Goal: Information Seeking & Learning: Find specific fact

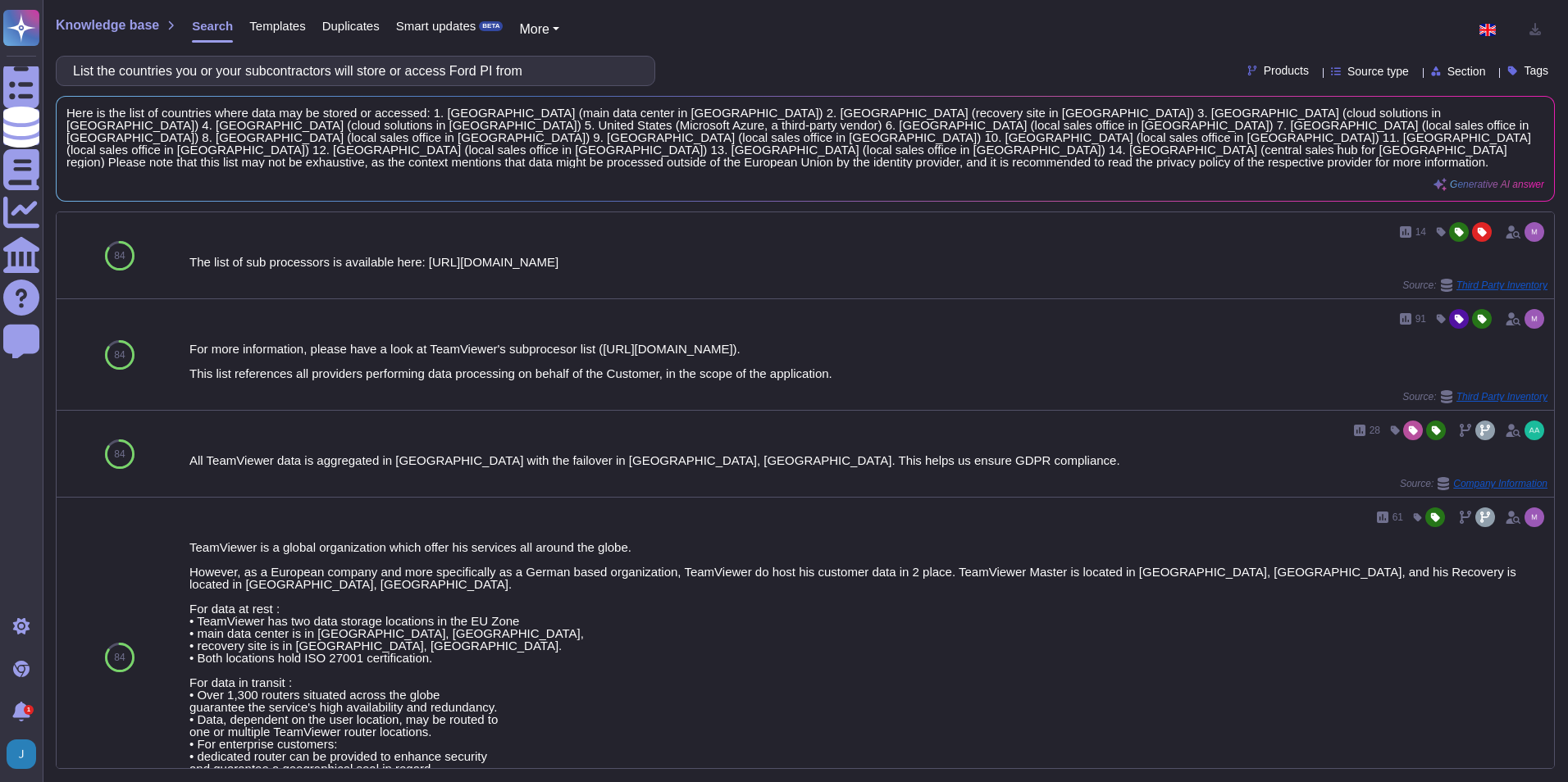
click at [571, 56] on div "List the countries you or your subcontractors will store or access Ford PI from" at bounding box center [355, 71] width 599 height 30
drag, startPoint x: 566, startPoint y: 64, endPoint x: -93, endPoint y: 39, distance: 659.5
click at [0, 39] on html "Questionnaires Knowledge Base Documents Analytics CAIQ / SIG Help Center Feedba…" at bounding box center [784, 391] width 1568 height 782
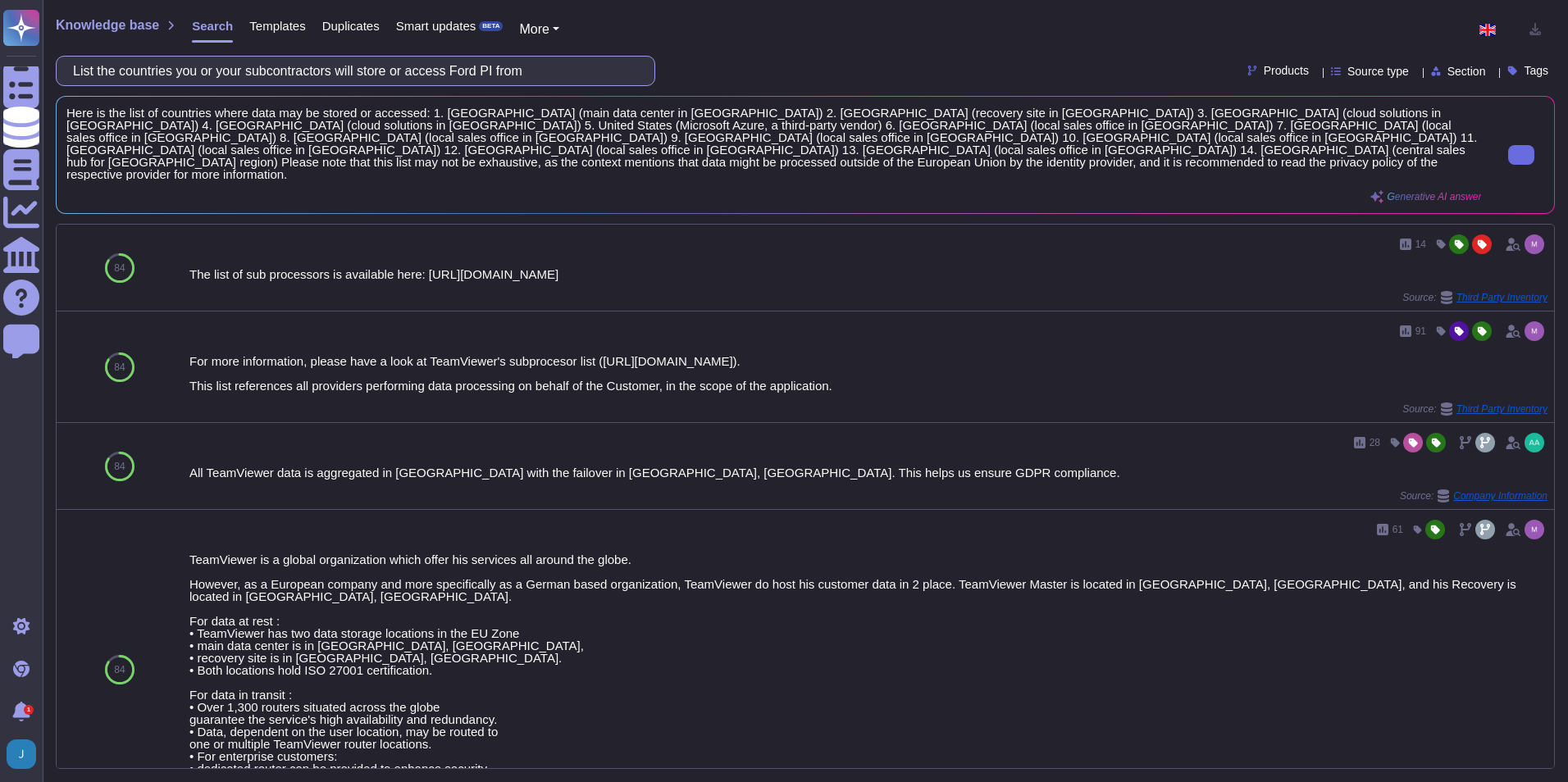
paste input "Do the application's audit logs capture and alert on activities in accordance w…"
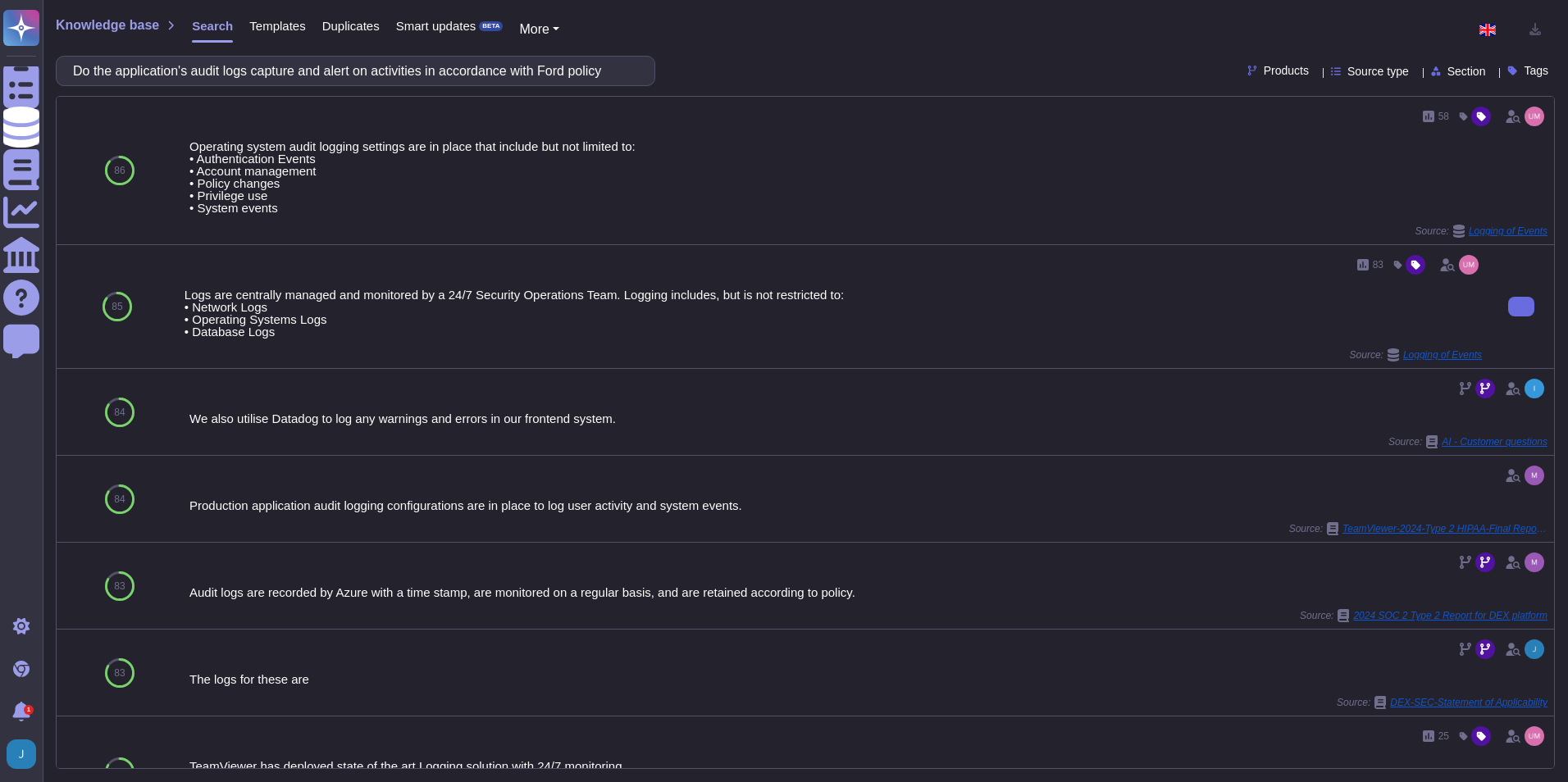
type input "Do the application's audit logs capture and alert on activities in accordance w…"
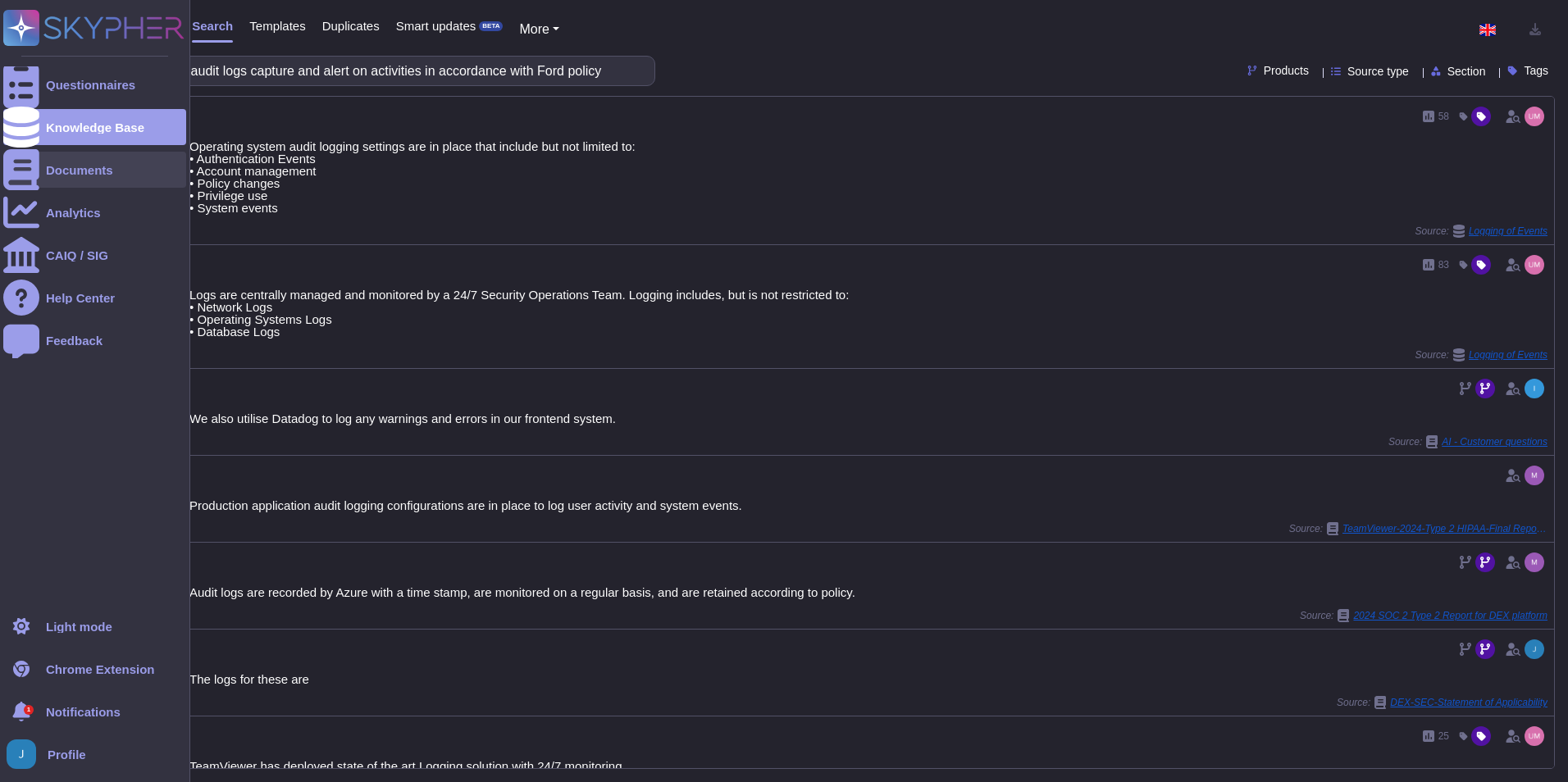
click at [72, 172] on div "Documents" at bounding box center [79, 170] width 67 height 13
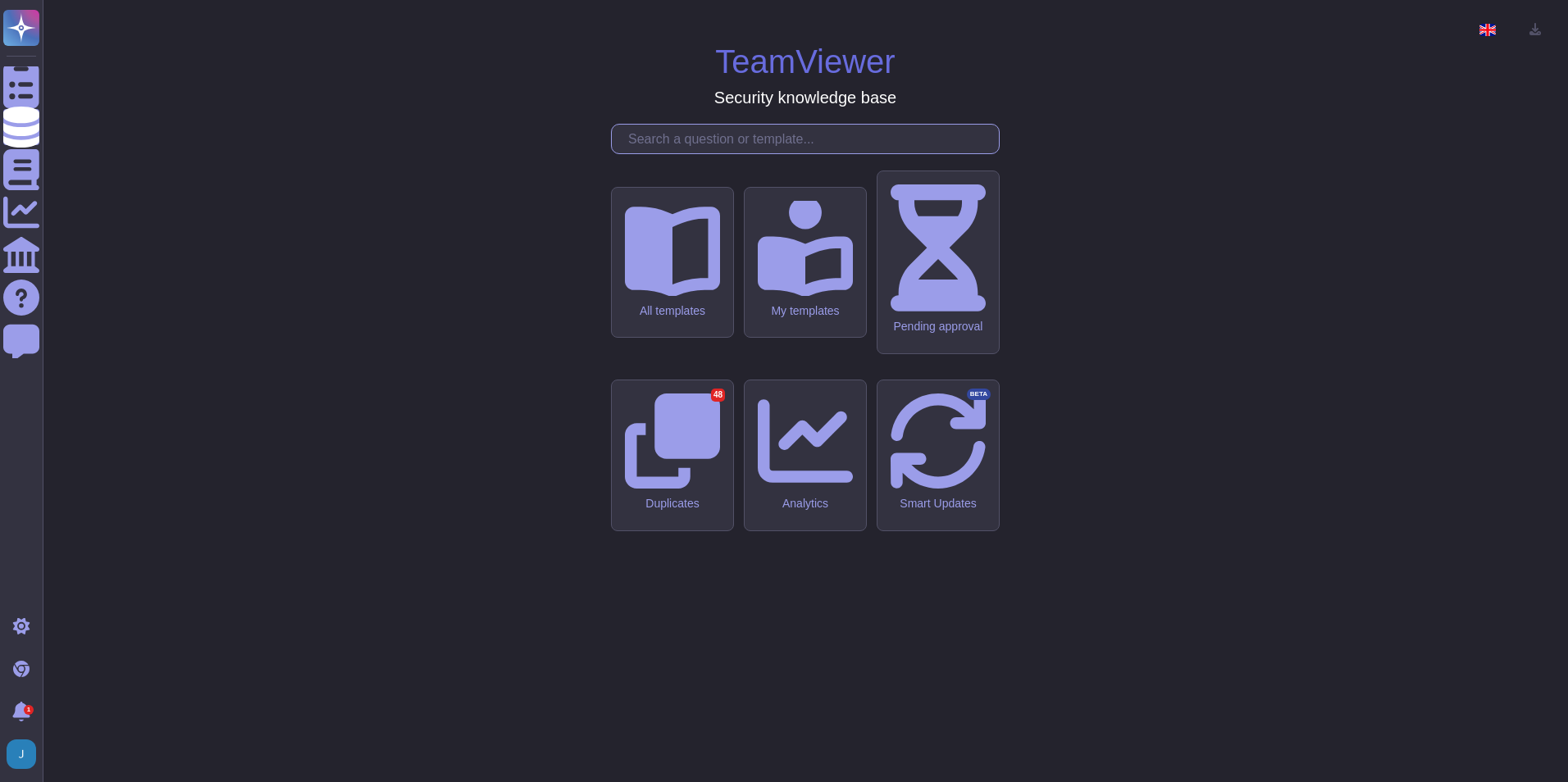
click at [706, 153] on input "text" at bounding box center [808, 139] width 379 height 29
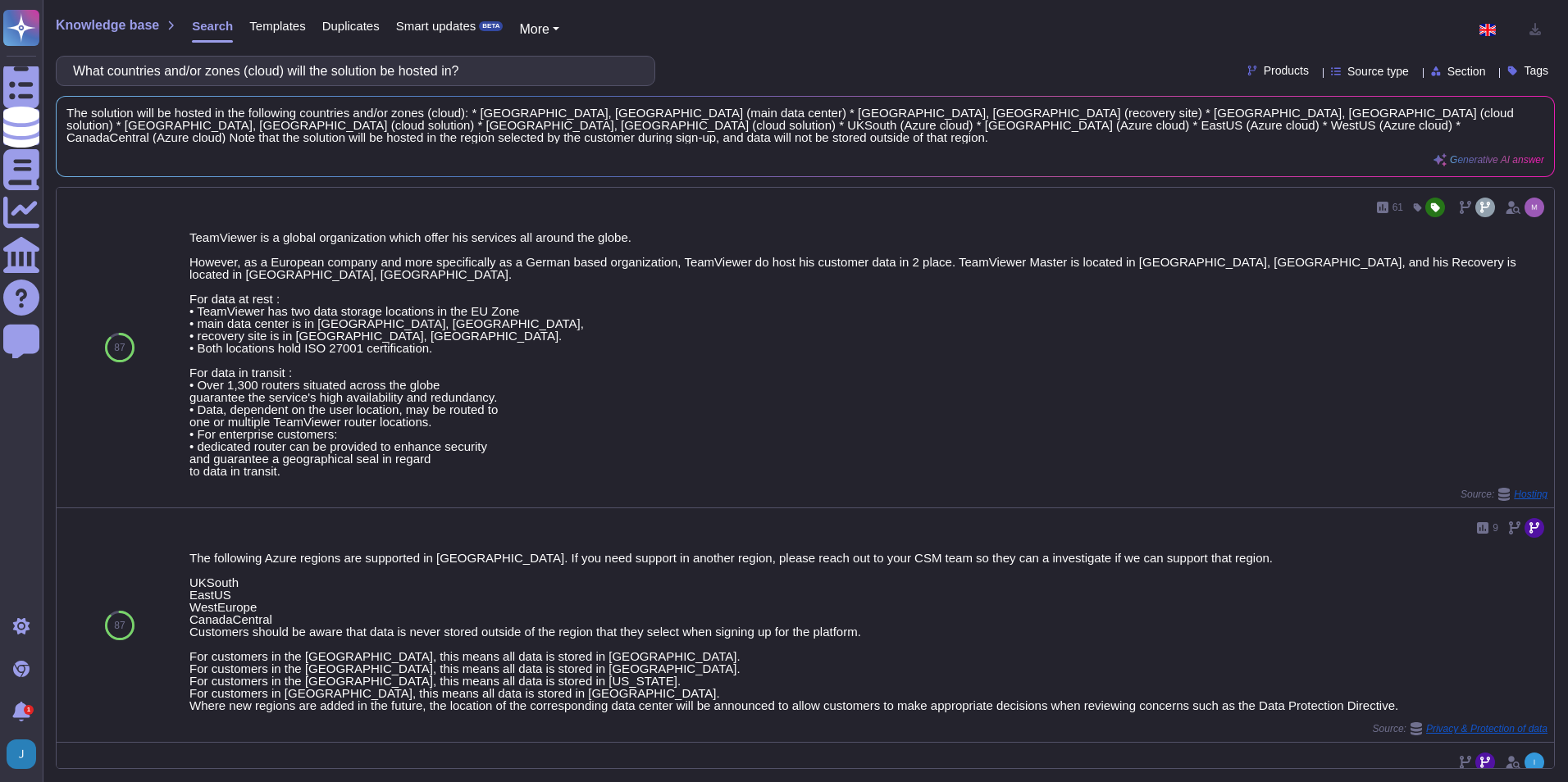
click at [342, 74] on input "What countries and/or zones (cloud) will the solution be hosted in?" at bounding box center [352, 71] width 573 height 29
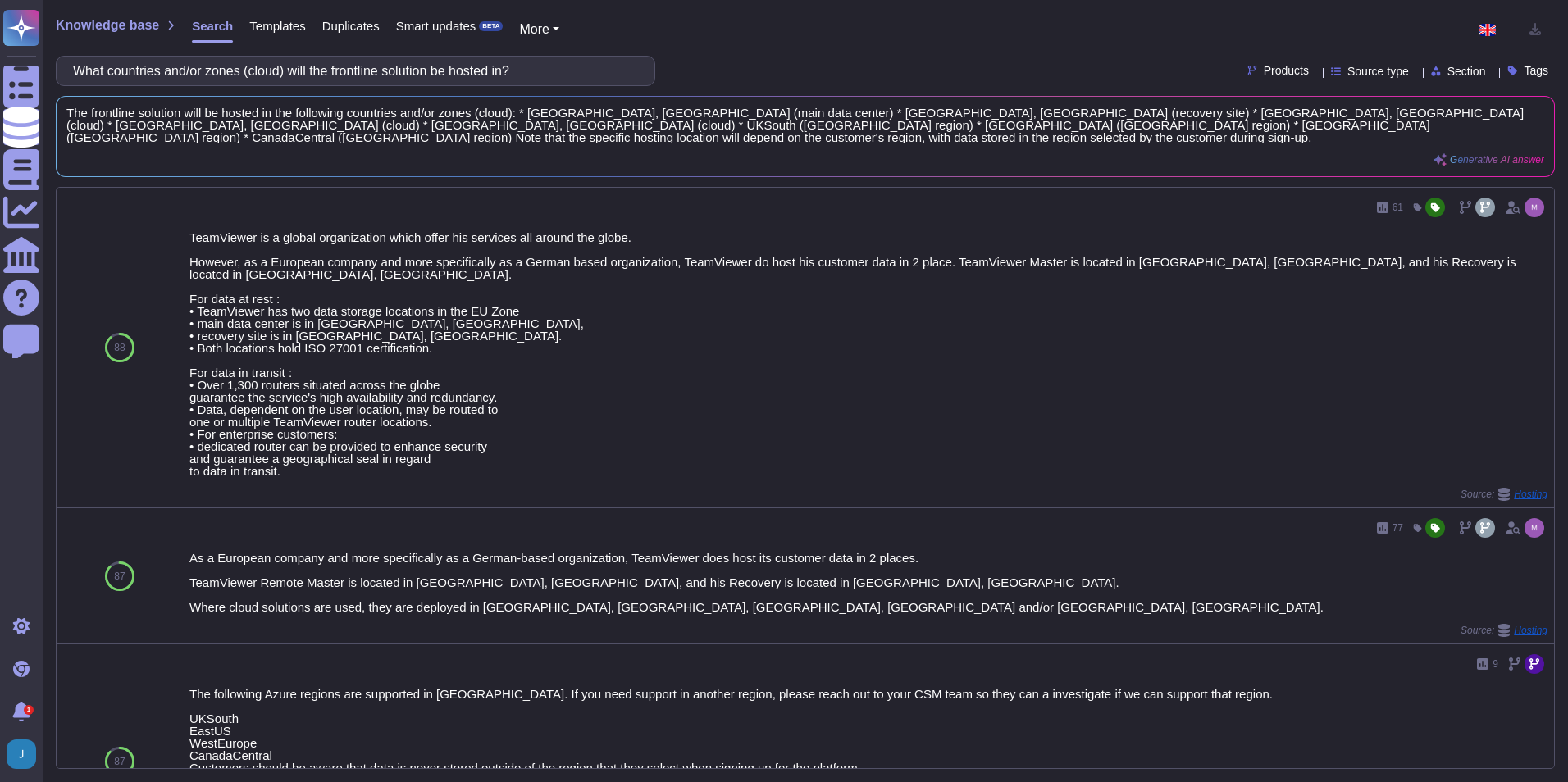
type input "What countries and/or zones (cloud) will the frontline solution be hosted in?"
click at [1274, 65] on div "Products" at bounding box center [1281, 71] width 68 height 13
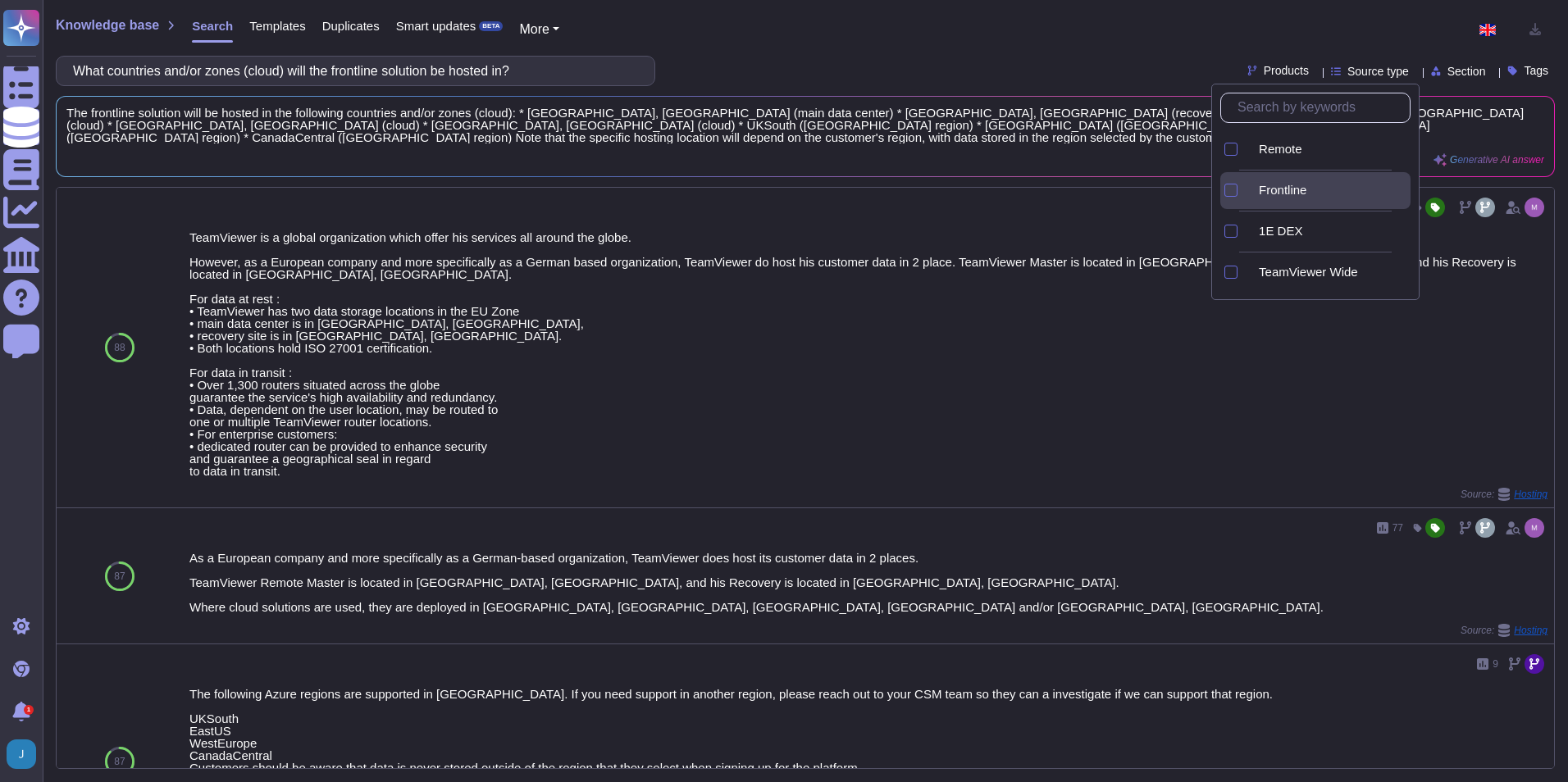
click at [1279, 191] on span "Frontline" at bounding box center [1282, 190] width 47 height 15
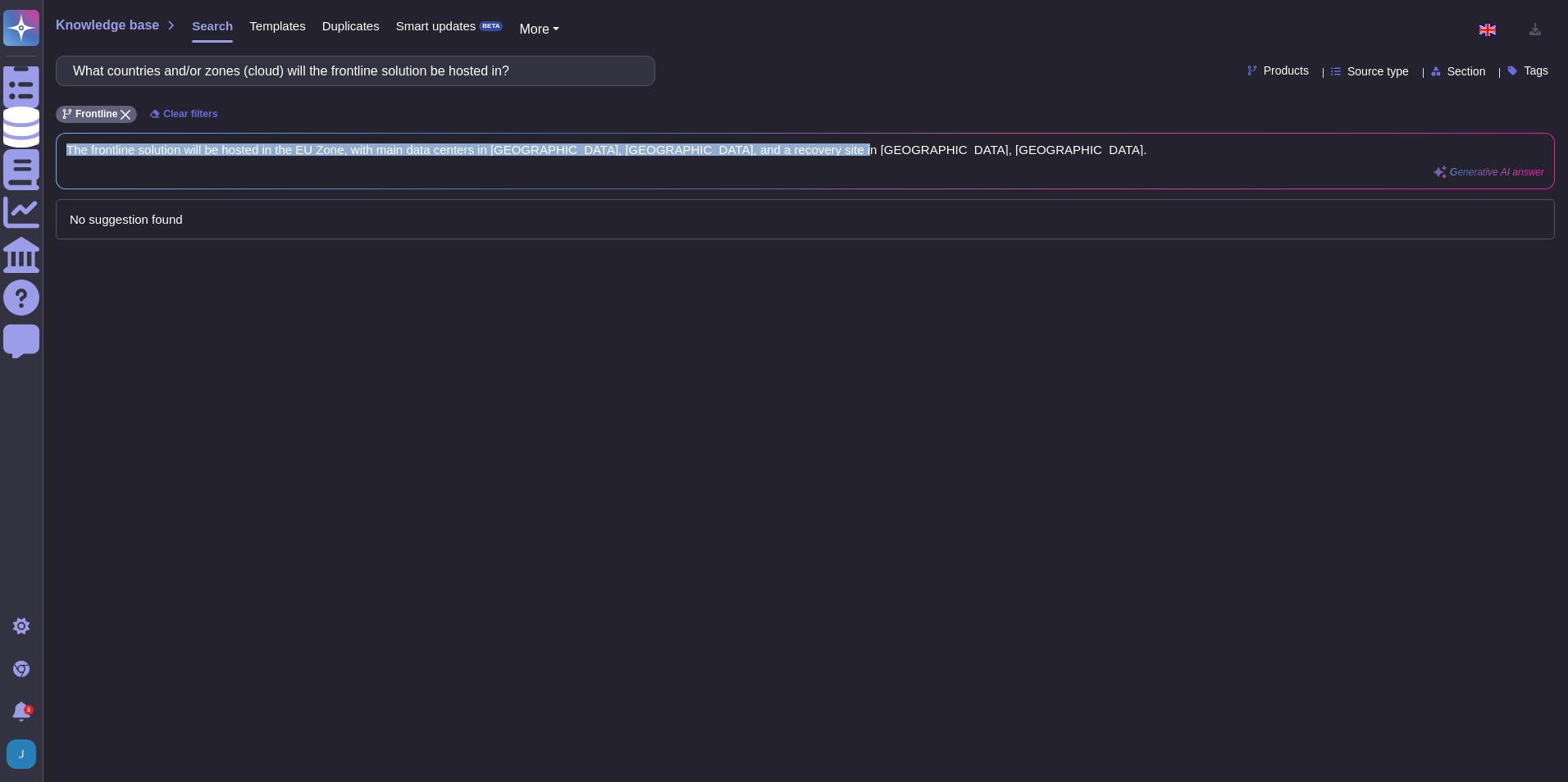
drag, startPoint x: 825, startPoint y: 150, endPoint x: 62, endPoint y: 146, distance: 763.0
click at [62, 146] on div "The frontline solution will be hosted in the EU Zone, with main data centers in…" at bounding box center [805, 161] width 1497 height 55
copy span "The frontline solution will be hosted in the EU Zone, with main data centers in…"
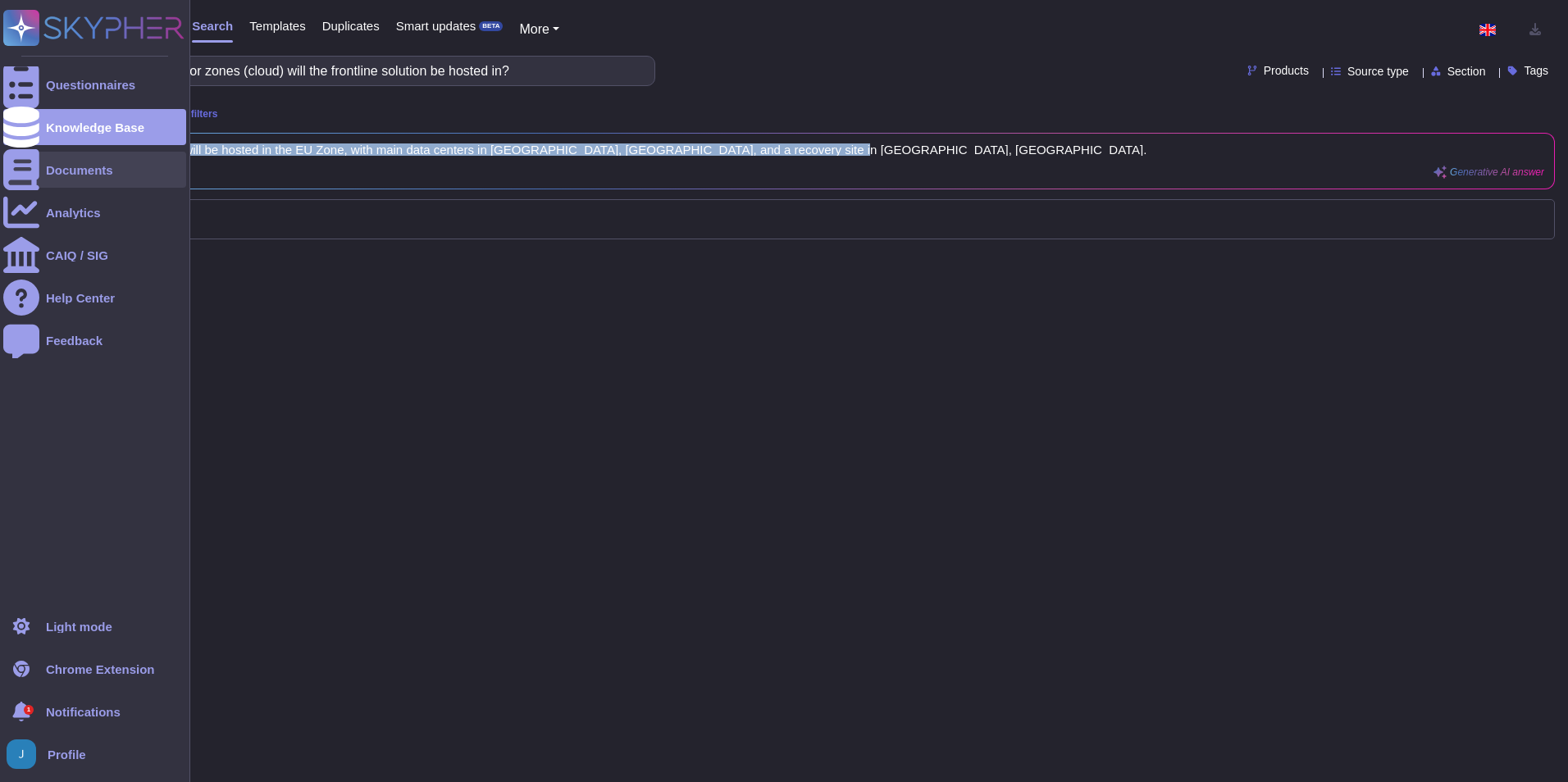
click at [23, 170] on icon at bounding box center [21, 169] width 36 height 41
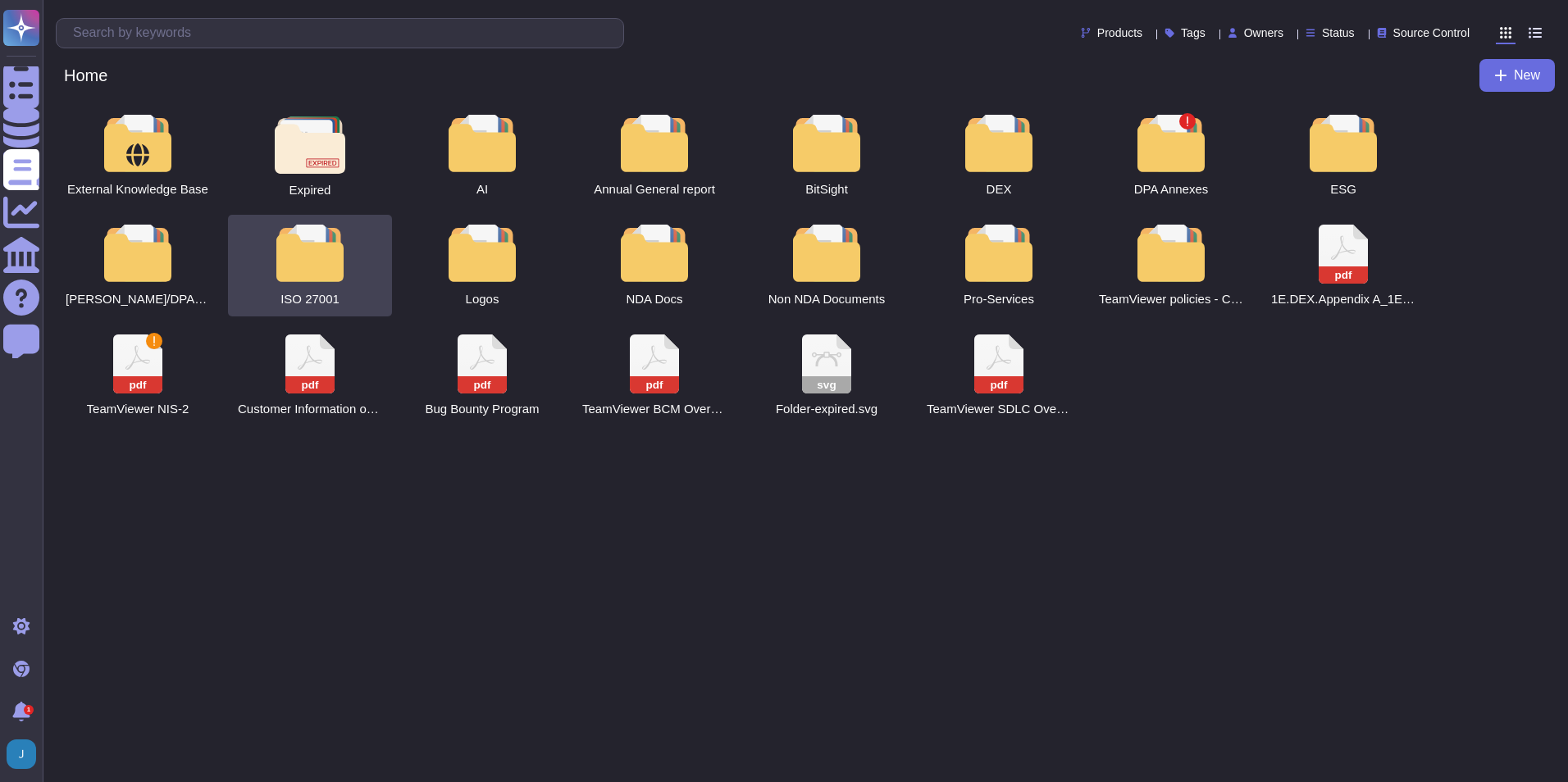
click at [318, 290] on div "ISO 27001" at bounding box center [309, 265] width 164 height 102
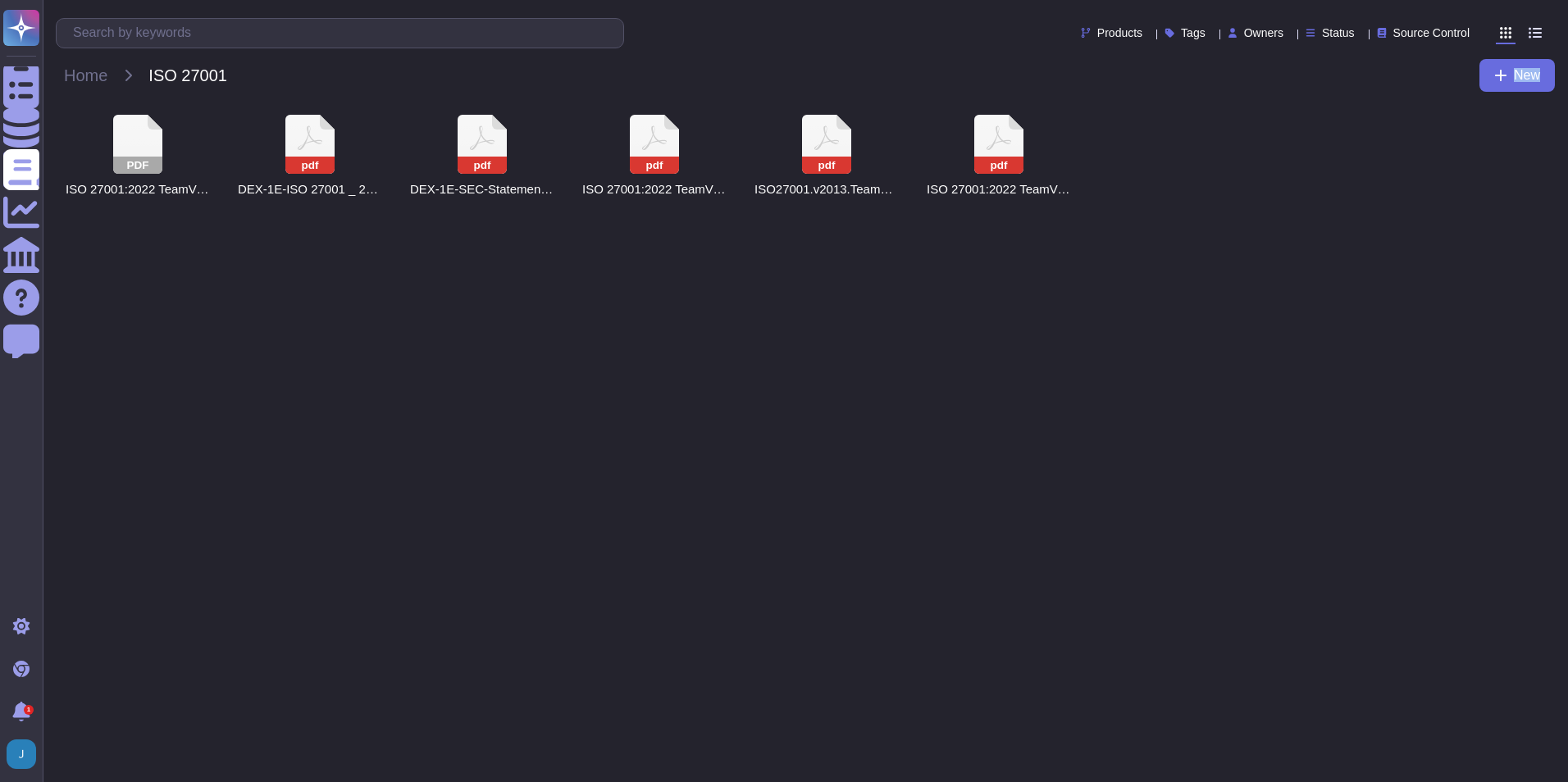
click at [318, 220] on html "Questionnaires Knowledge Base Documents Analytics CAIQ / SIG Help Center Feedba…" at bounding box center [784, 110] width 1568 height 220
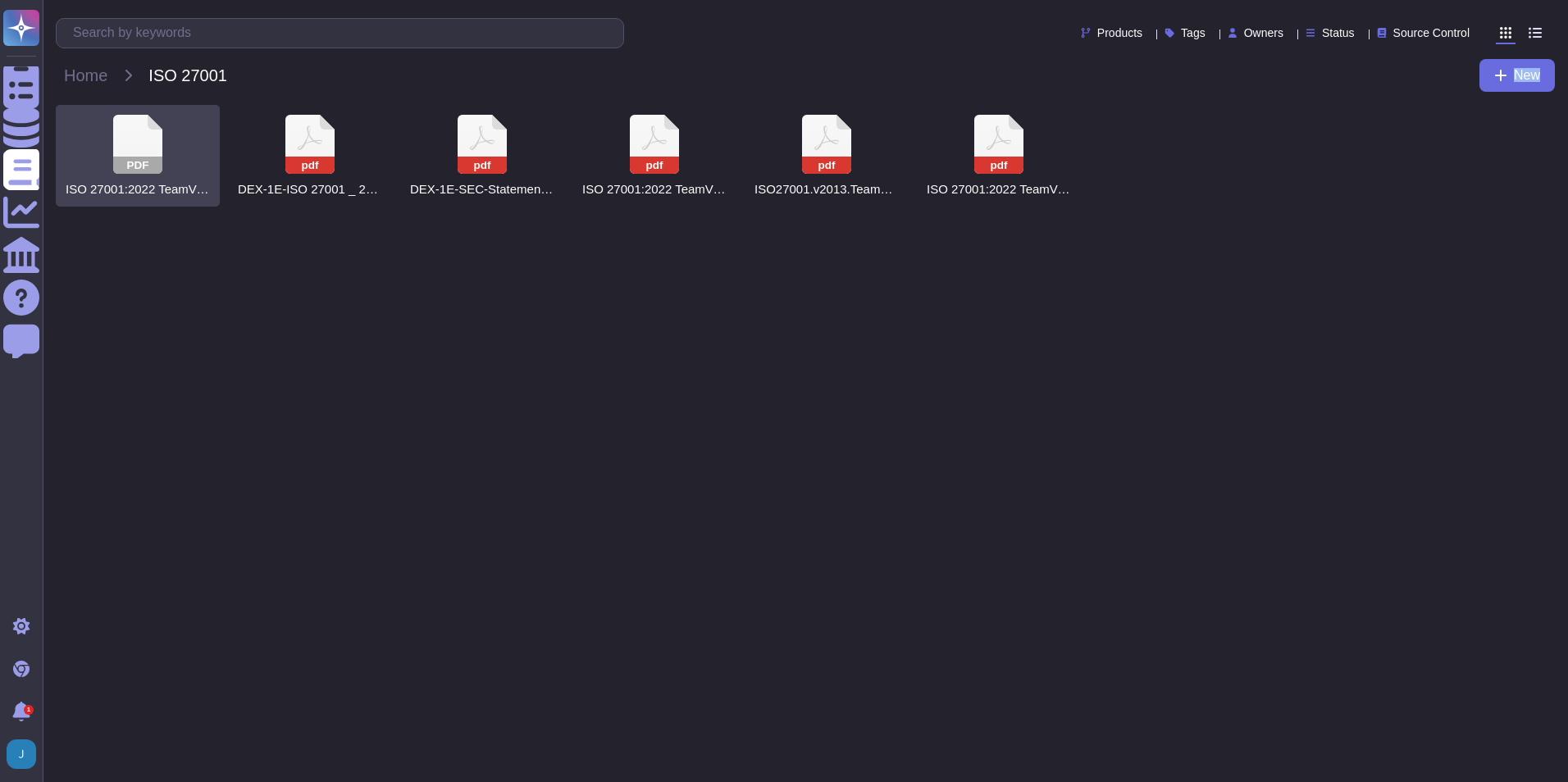
click at [163, 154] on div "PDF ISO 27001:2022 TeamViewer Certificate" at bounding box center [137, 156] width 164 height 102
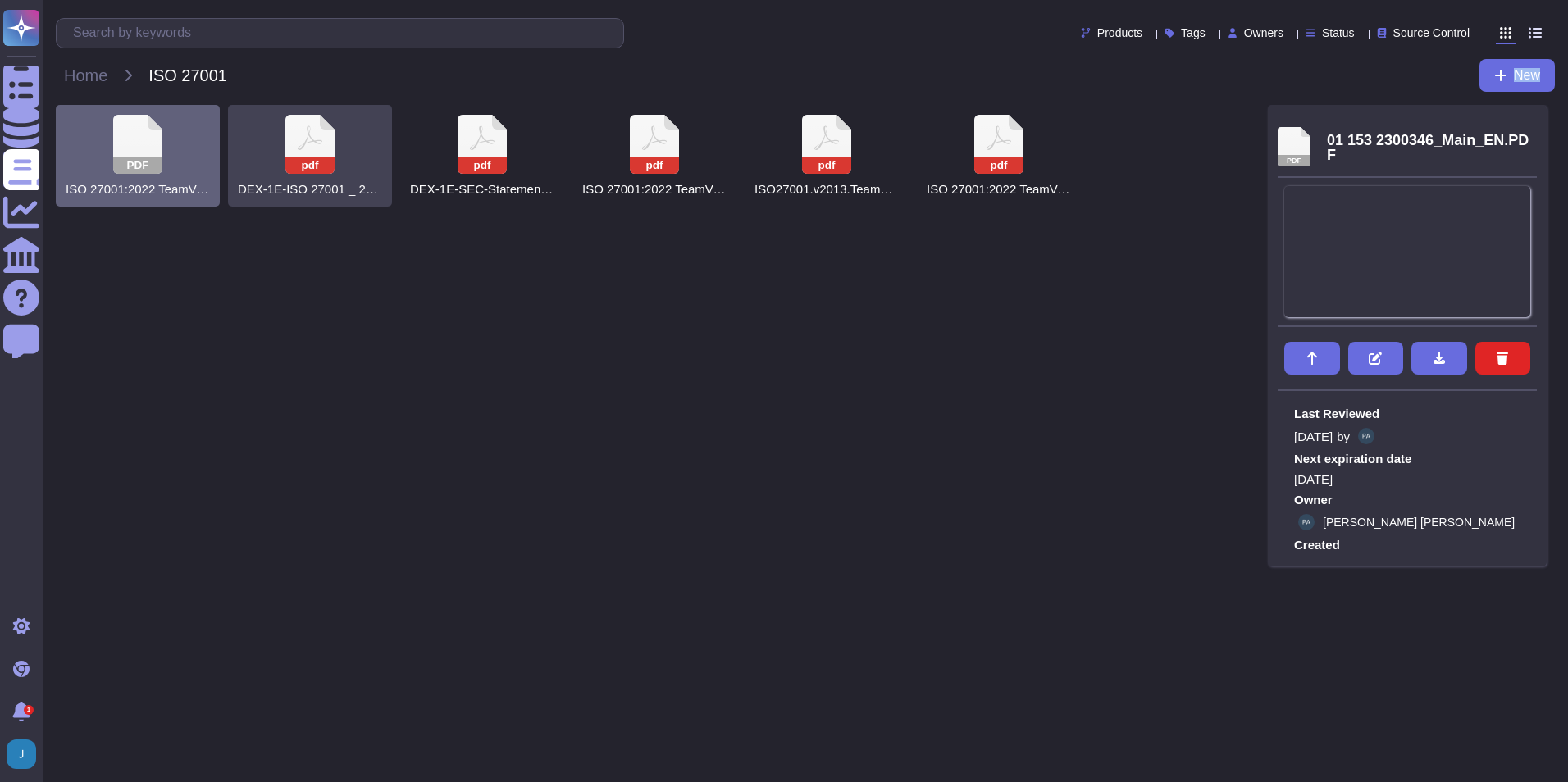
click at [303, 141] on icon at bounding box center [310, 144] width 49 height 59
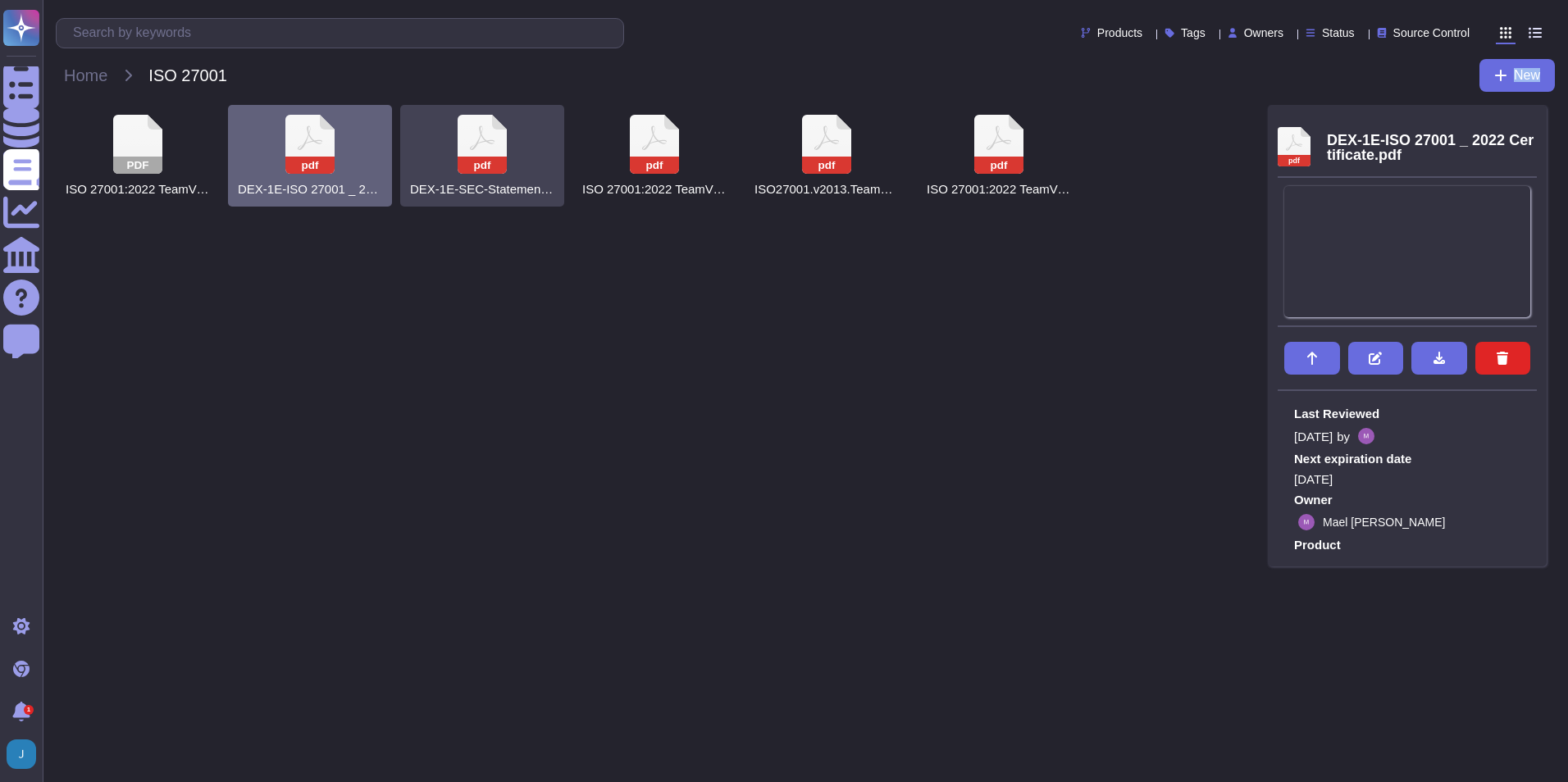
click at [515, 161] on div "pdf DEX-1E-SEC-Statement of Applicability-210325-120729.pdf" at bounding box center [482, 156] width 164 height 102
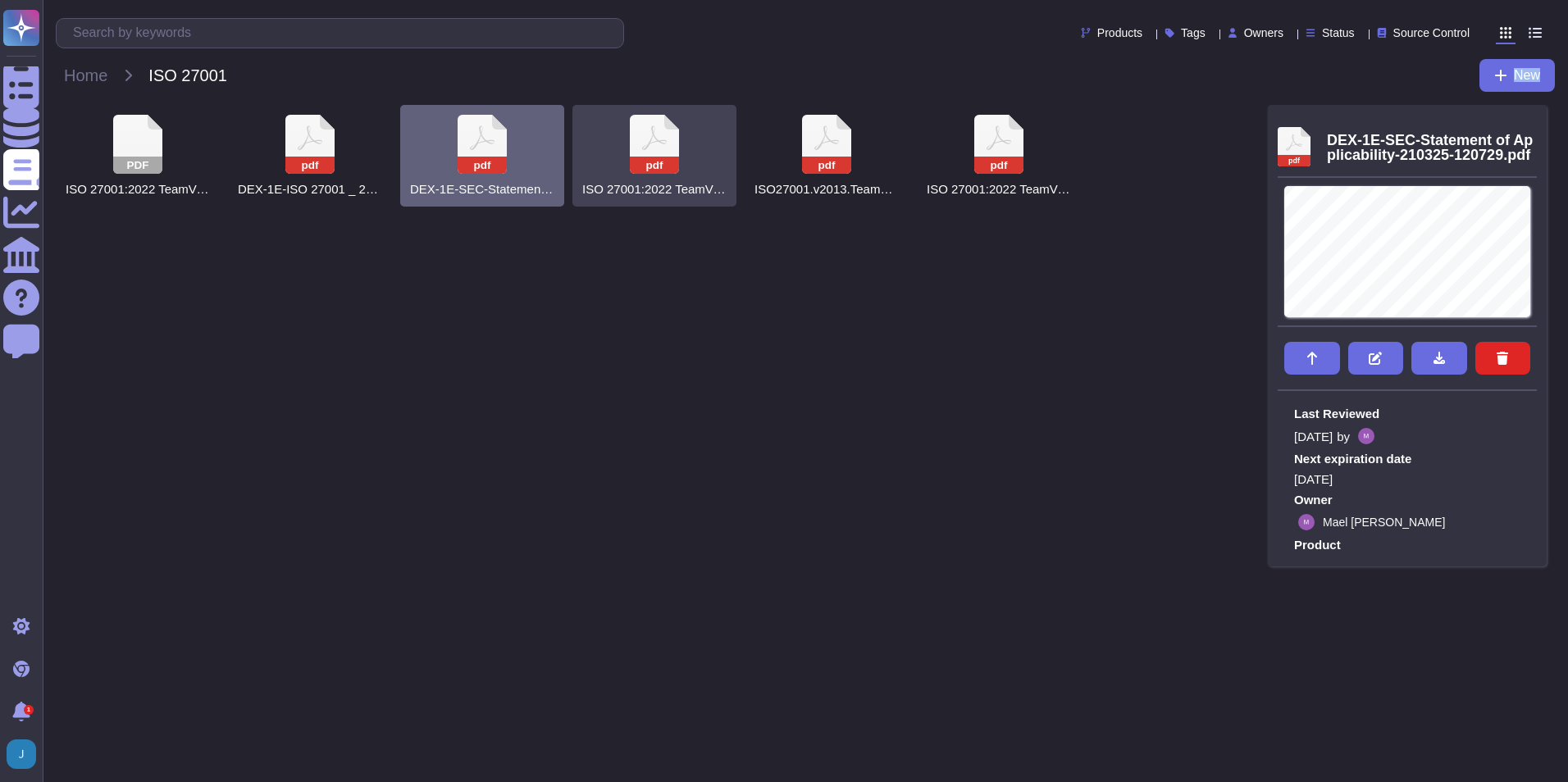
click at [647, 158] on rect at bounding box center [654, 165] width 49 height 17
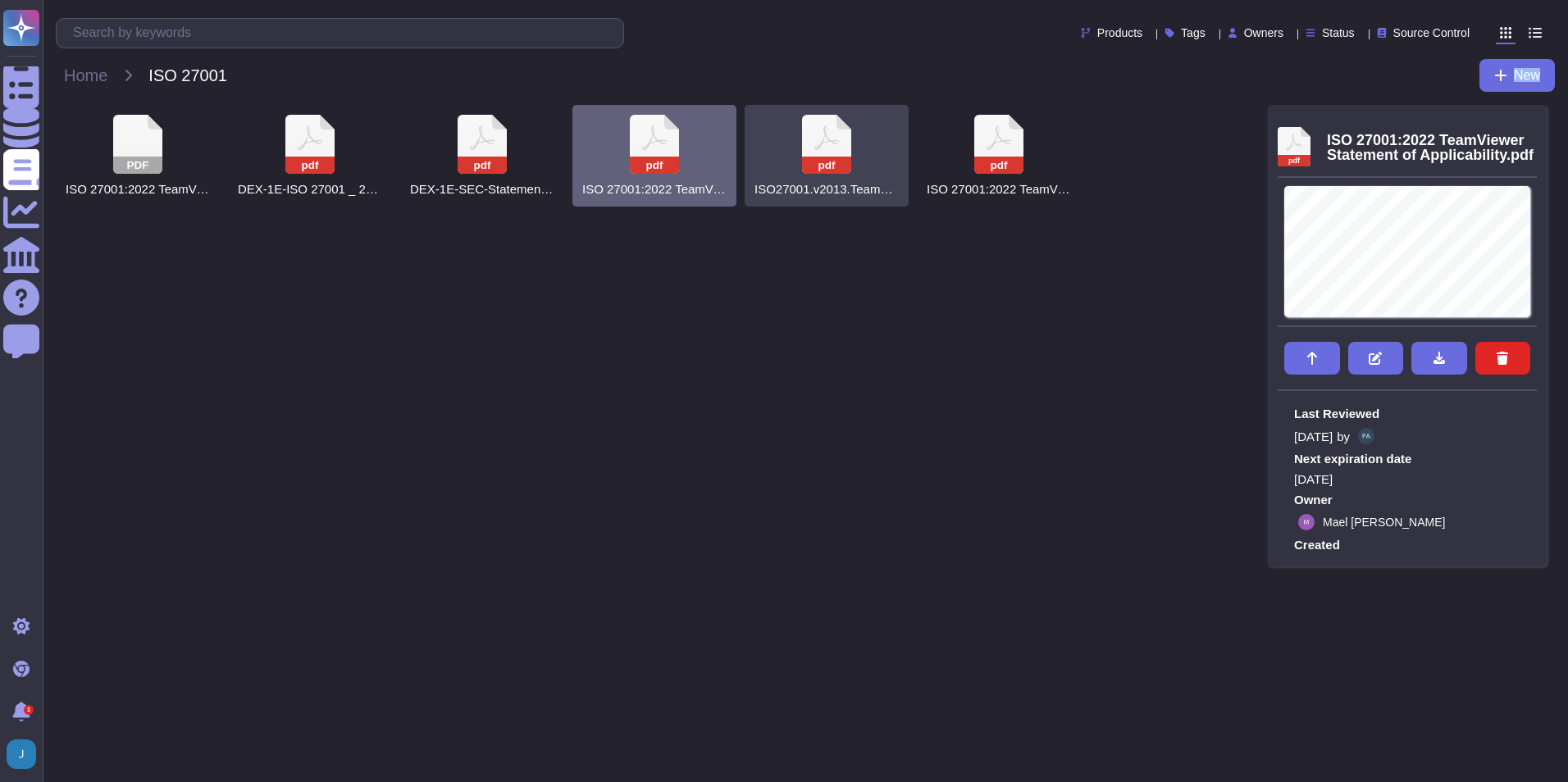
click at [830, 156] on icon at bounding box center [826, 144] width 49 height 59
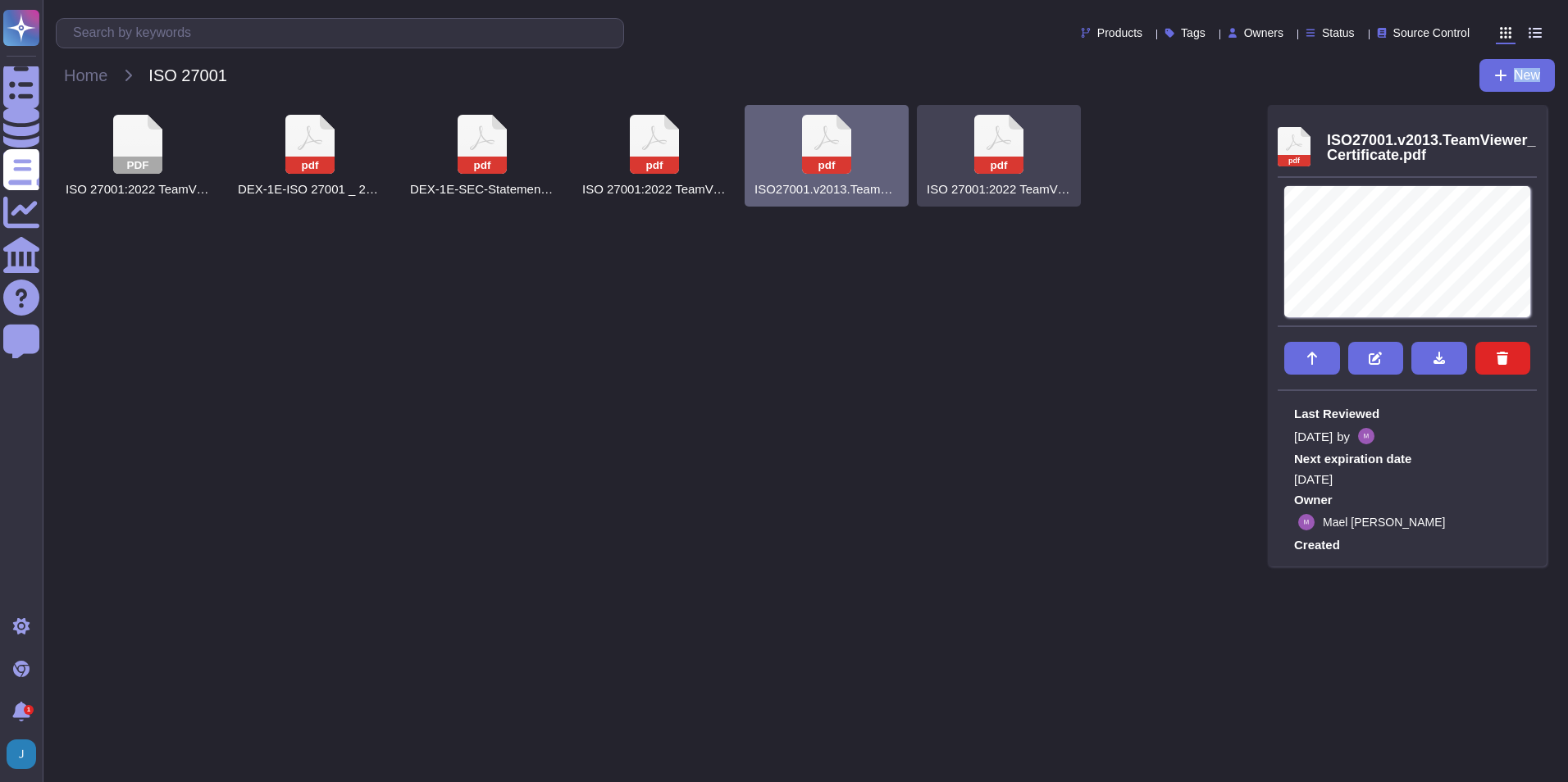
click at [1022, 168] on rect at bounding box center [999, 165] width 49 height 17
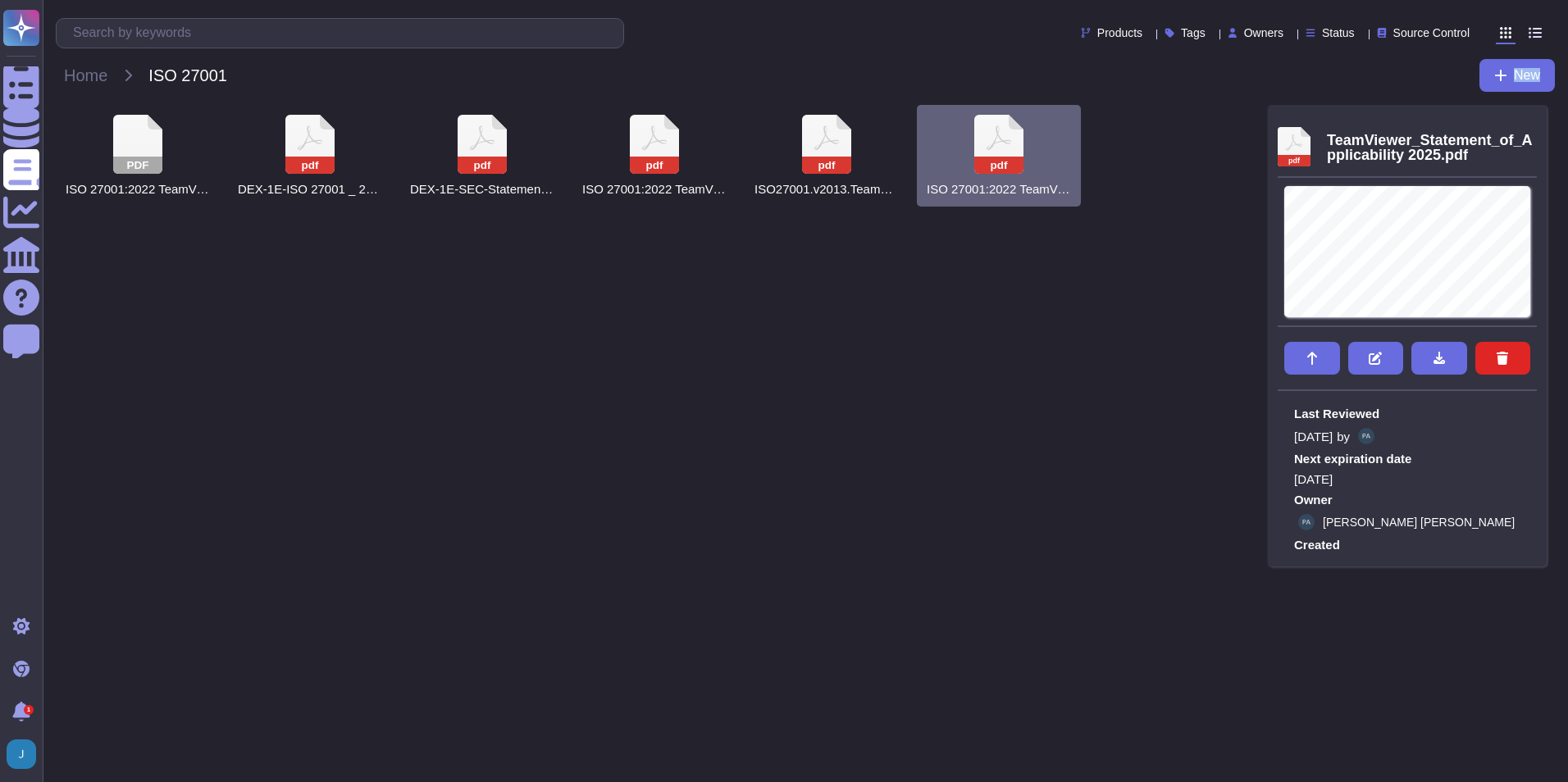
click at [1001, 137] on icon at bounding box center [999, 144] width 49 height 59
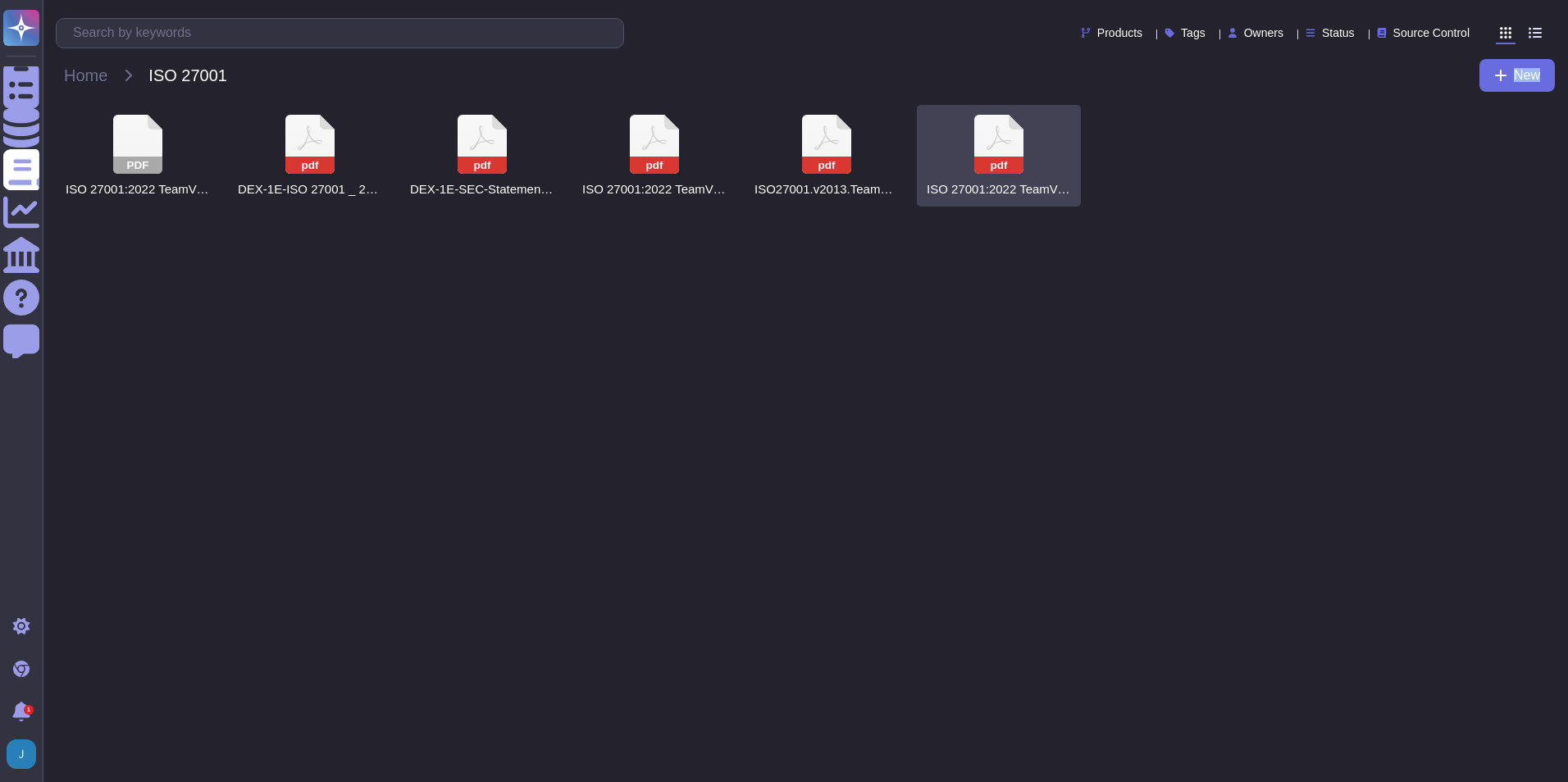
click at [1001, 137] on icon at bounding box center [999, 144] width 49 height 59
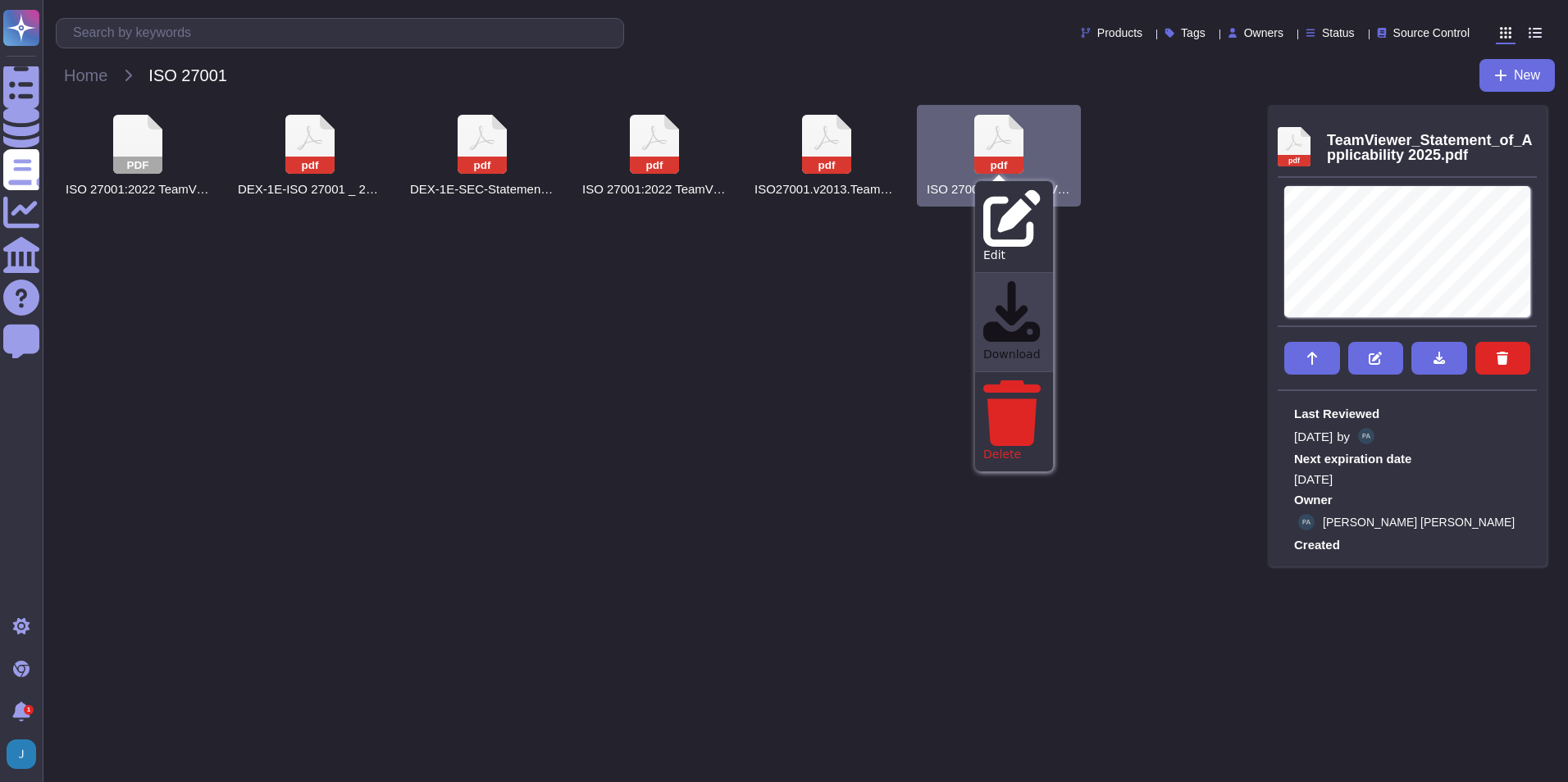
click at [1029, 272] on div "Download" at bounding box center [1014, 322] width 78 height 100
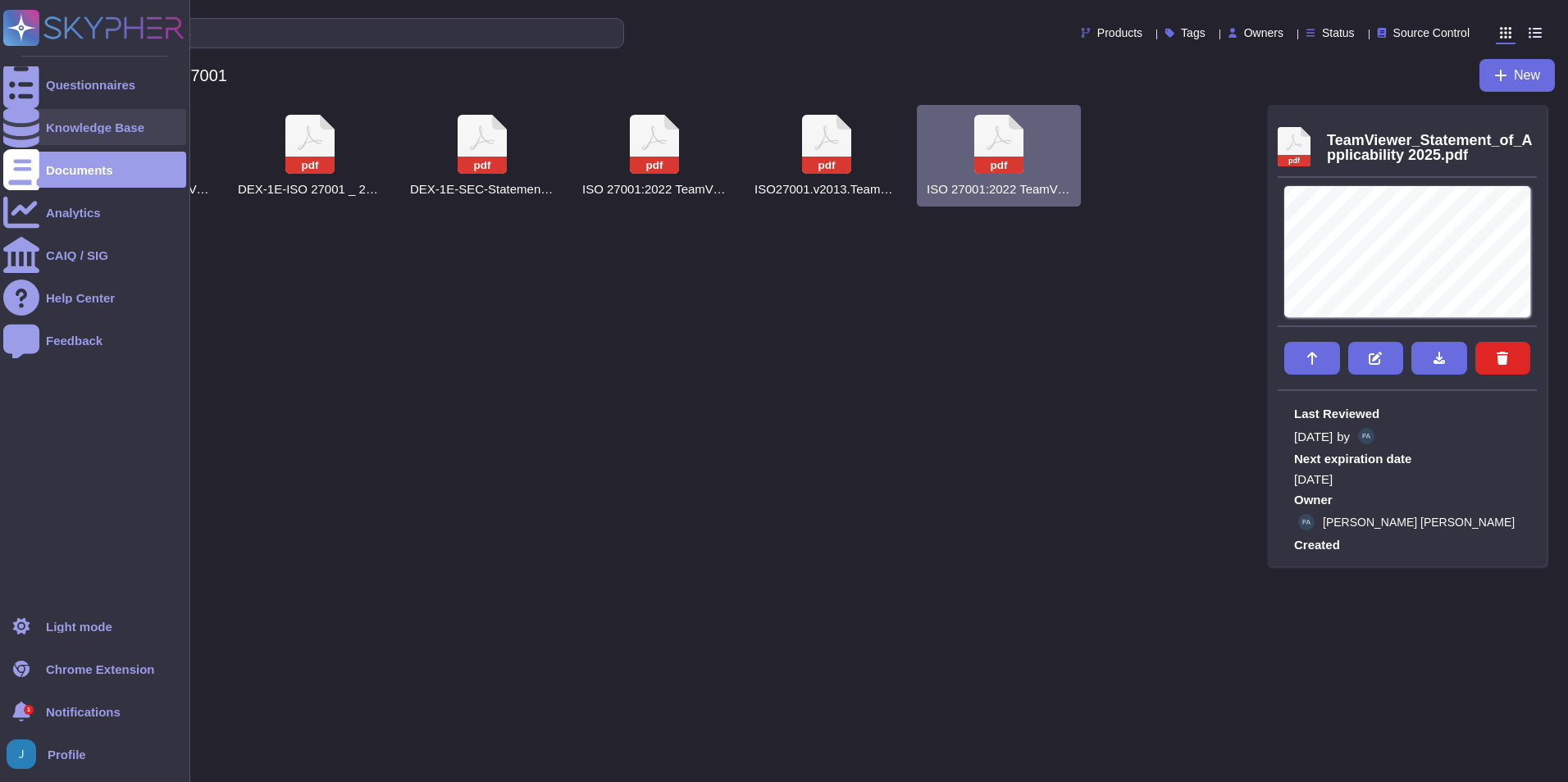
click at [97, 122] on div "Knowledge Base" at bounding box center [94, 127] width 99 height 13
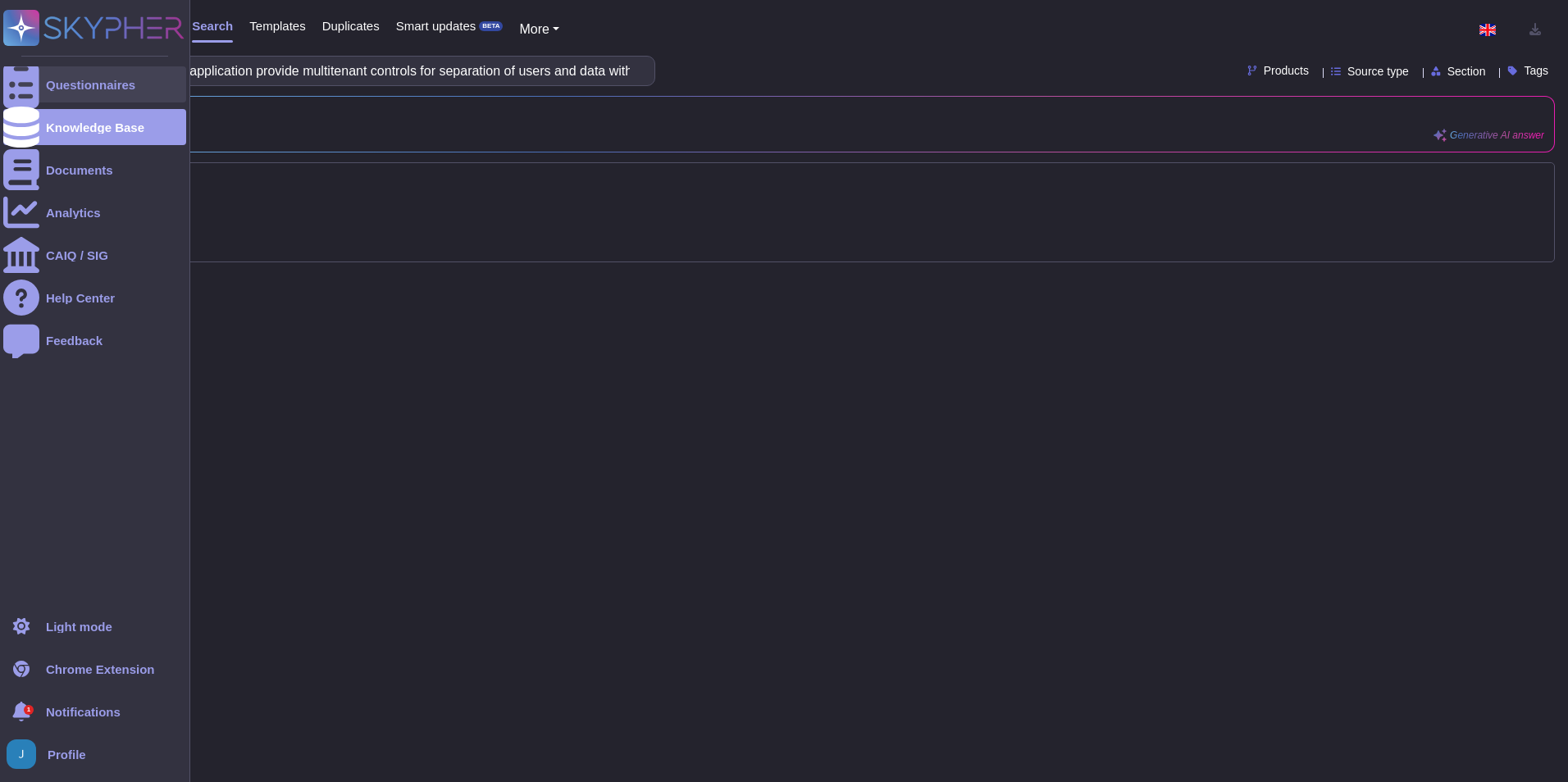
drag, startPoint x: 276, startPoint y: 72, endPoint x: 31, endPoint y: 71, distance: 245.0
click at [31, 71] on div "Questionnaires Knowledge Base Documents Analytics CAIQ / SIG Help Center Feedba…" at bounding box center [784, 391] width 1568 height 782
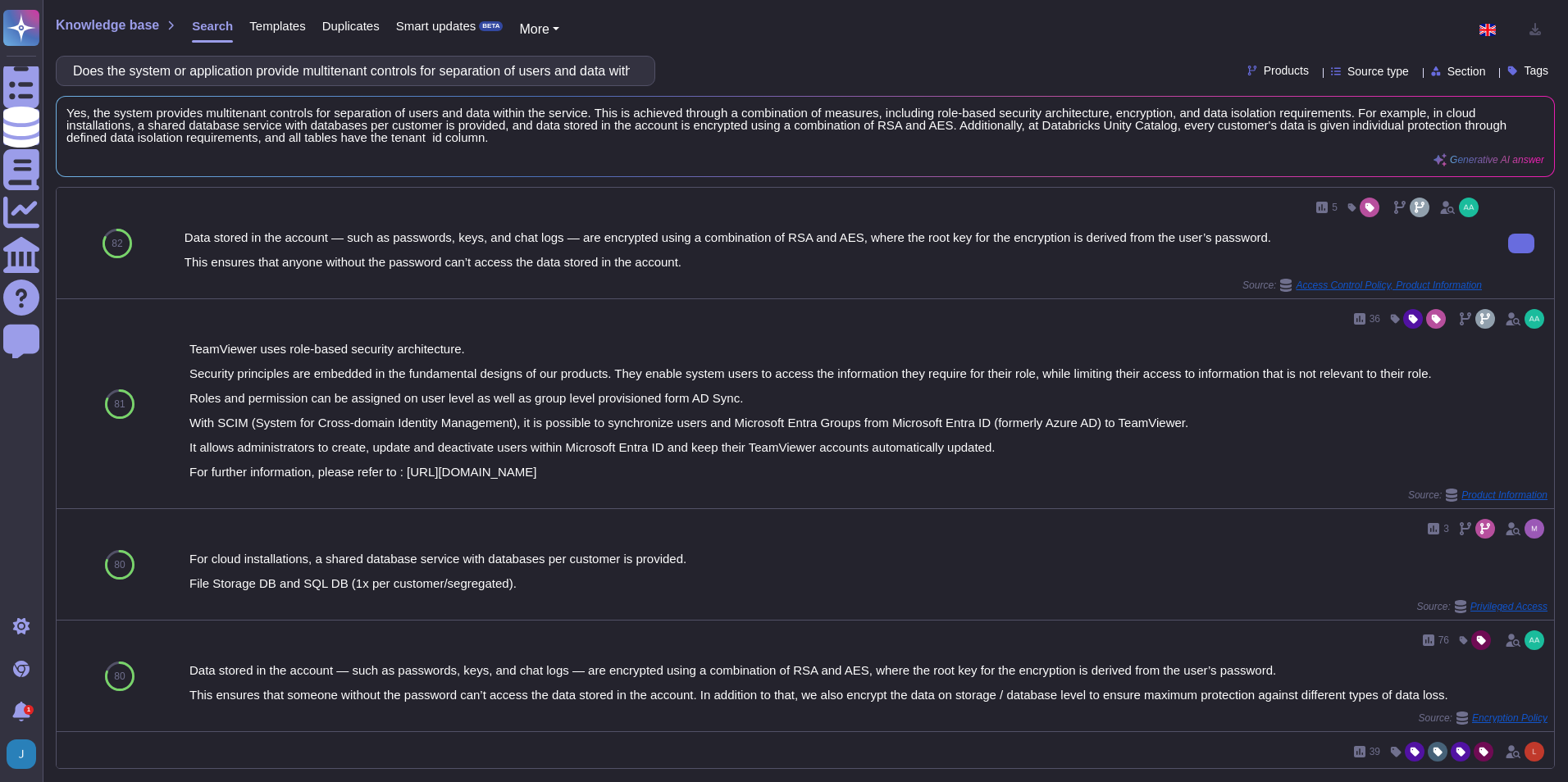
click at [411, 224] on div "5 Data stored in the account — such as passwords, keys, and chat logs — are enc…" at bounding box center [833, 244] width 1297 height 98
click at [1347, 112] on span "Yes, the system provides multitenant controls for separation of users and data …" at bounding box center [774, 125] width 1415 height 37
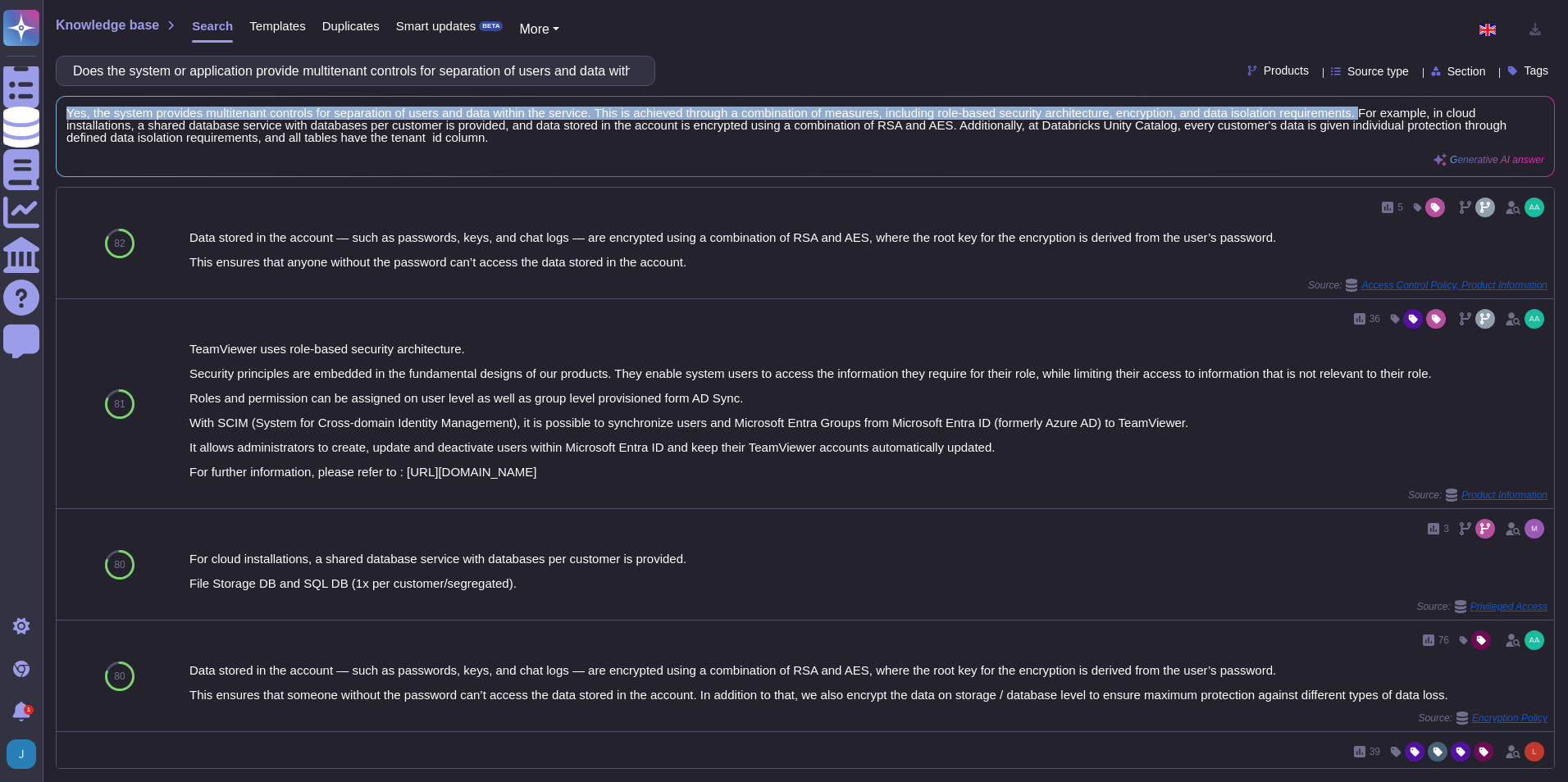
drag, startPoint x: 1347, startPoint y: 112, endPoint x: 58, endPoint y: 114, distance: 1289.0
click at [58, 114] on div "Yes, the system provides multitenant controls for separation of users and data …" at bounding box center [805, 137] width 1497 height 79
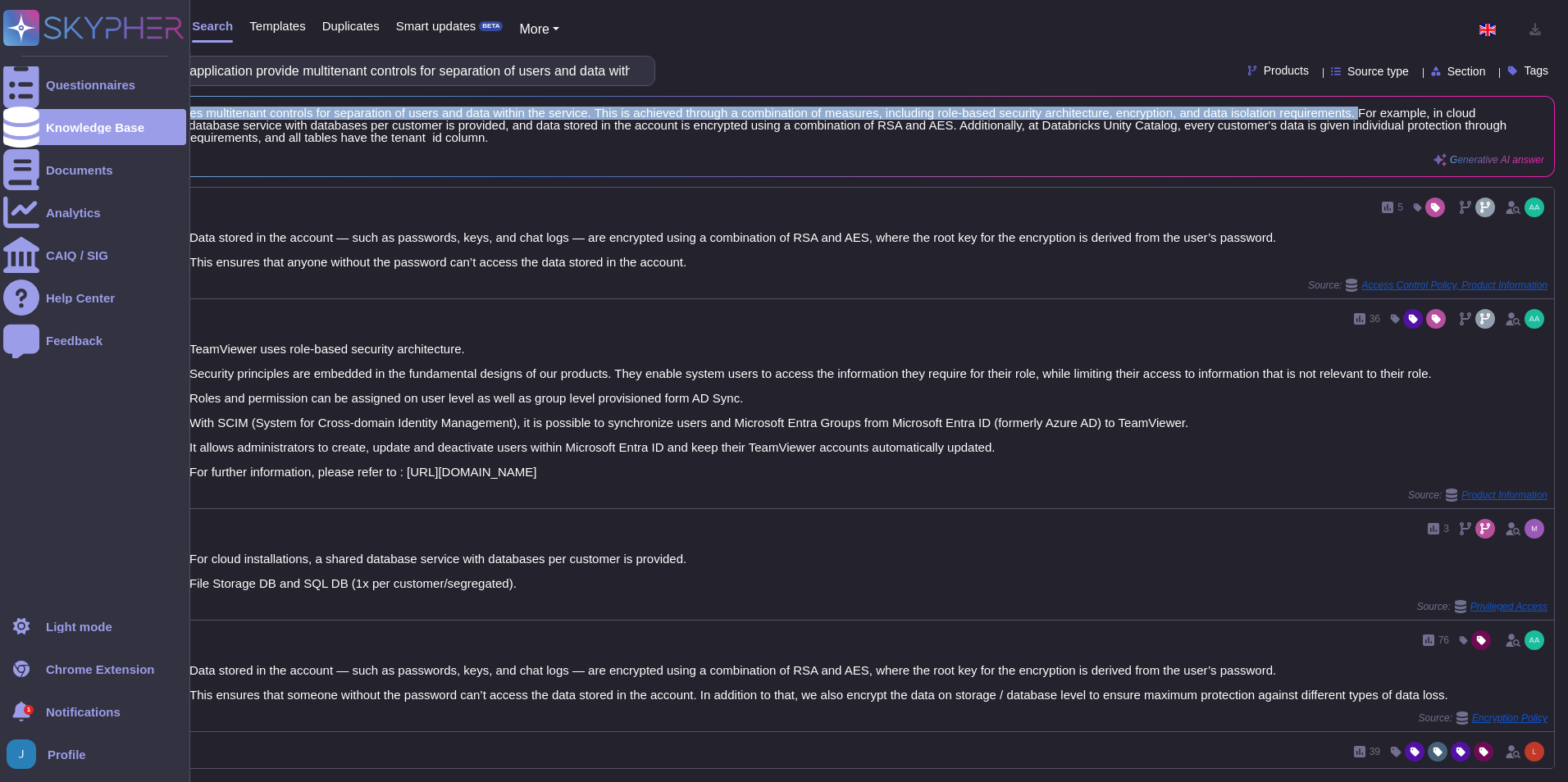
copy span "Yes, the system provides multitenant controls for separation of users and data …"
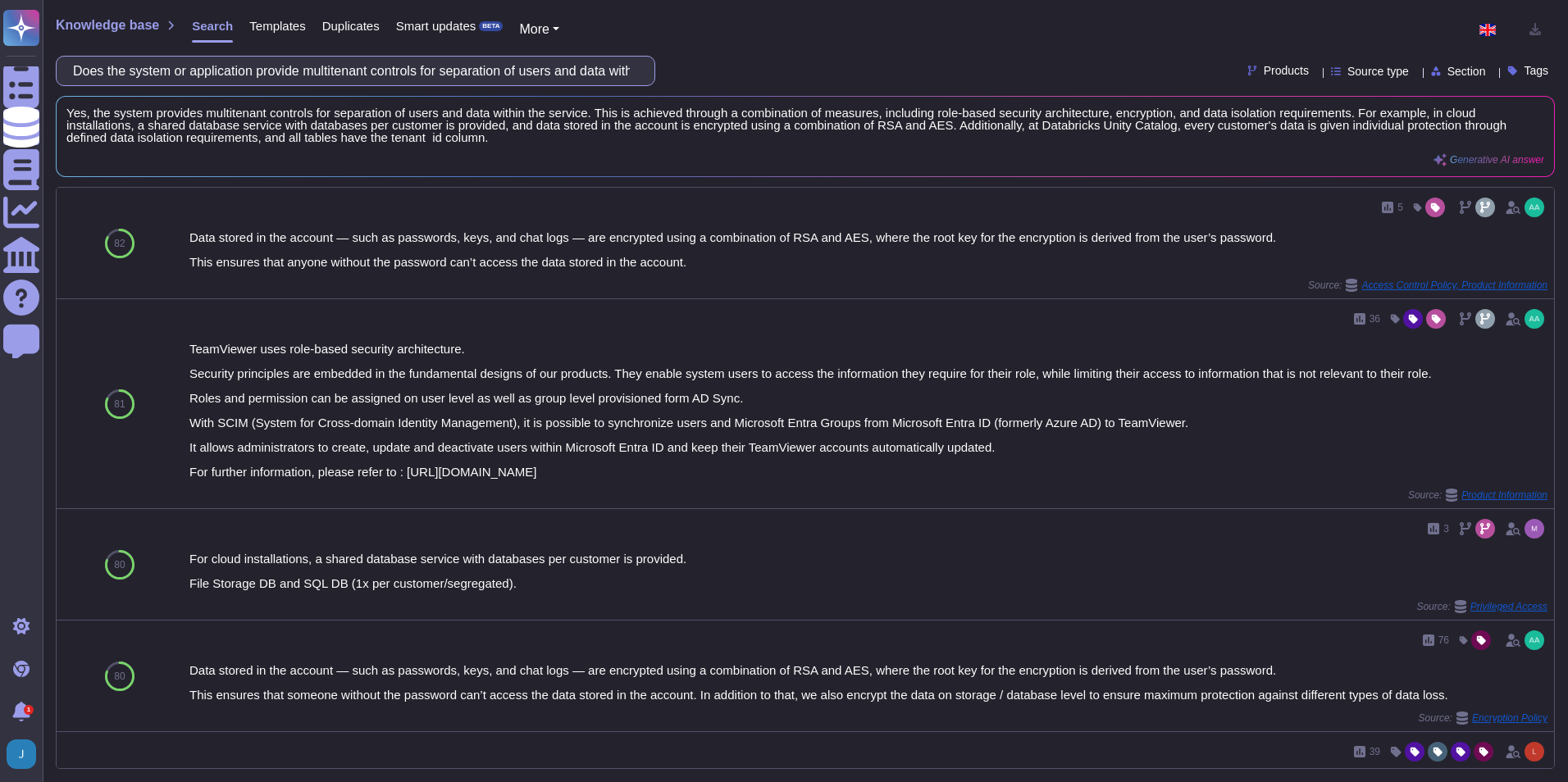
click at [400, 72] on input "Does the system or application provide multitenant controls for separation of u…" at bounding box center [352, 71] width 573 height 29
click at [401, 74] on input "Does the system or application provide multitenant controls for separation of u…" at bounding box center [352, 71] width 573 height 29
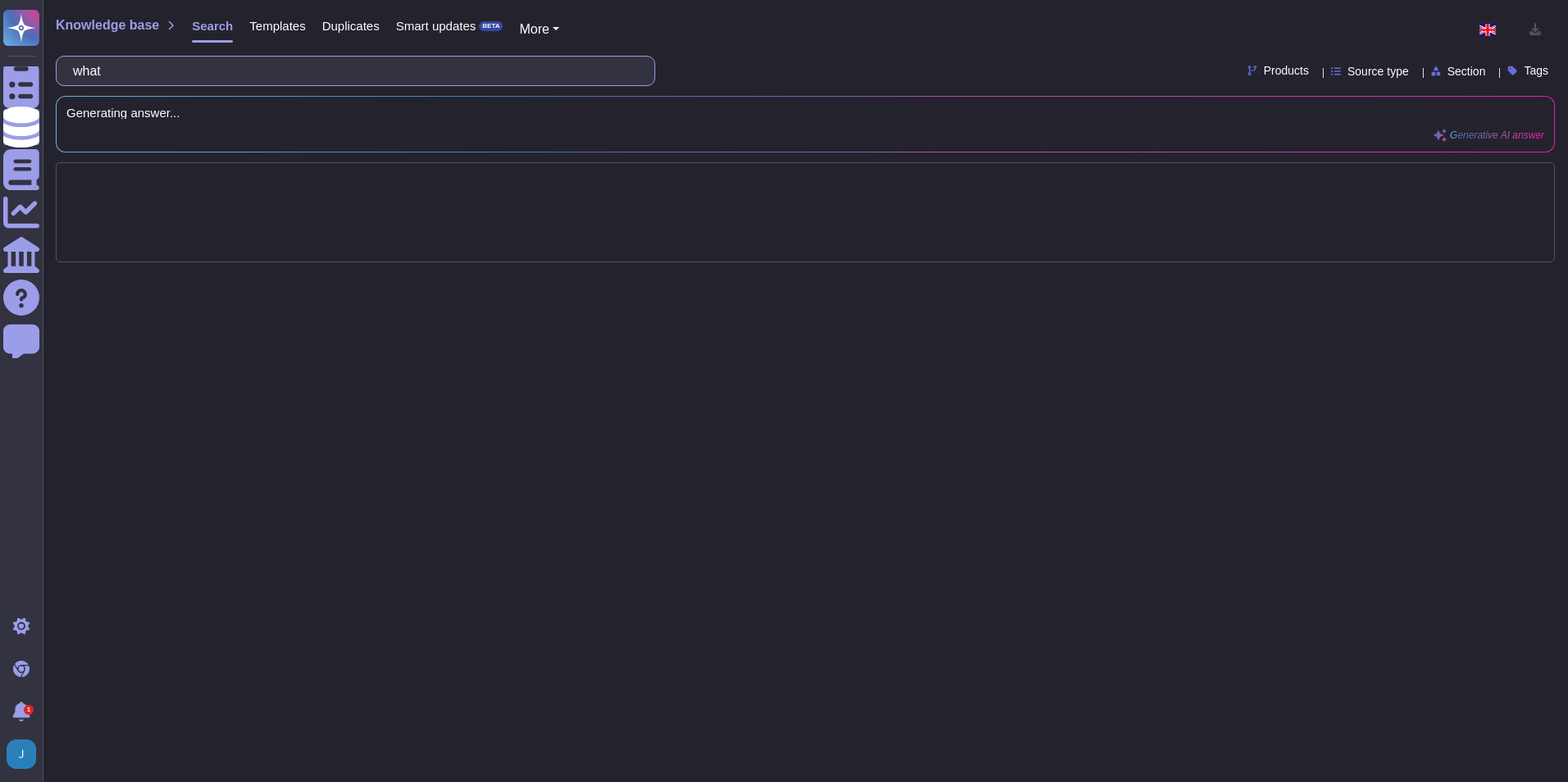
paste input "pplication's audit logs capture and alert on activities in accordance with Ford…"
drag, startPoint x: 120, startPoint y: 73, endPoint x: 132, endPoint y: 78, distance: 13.0
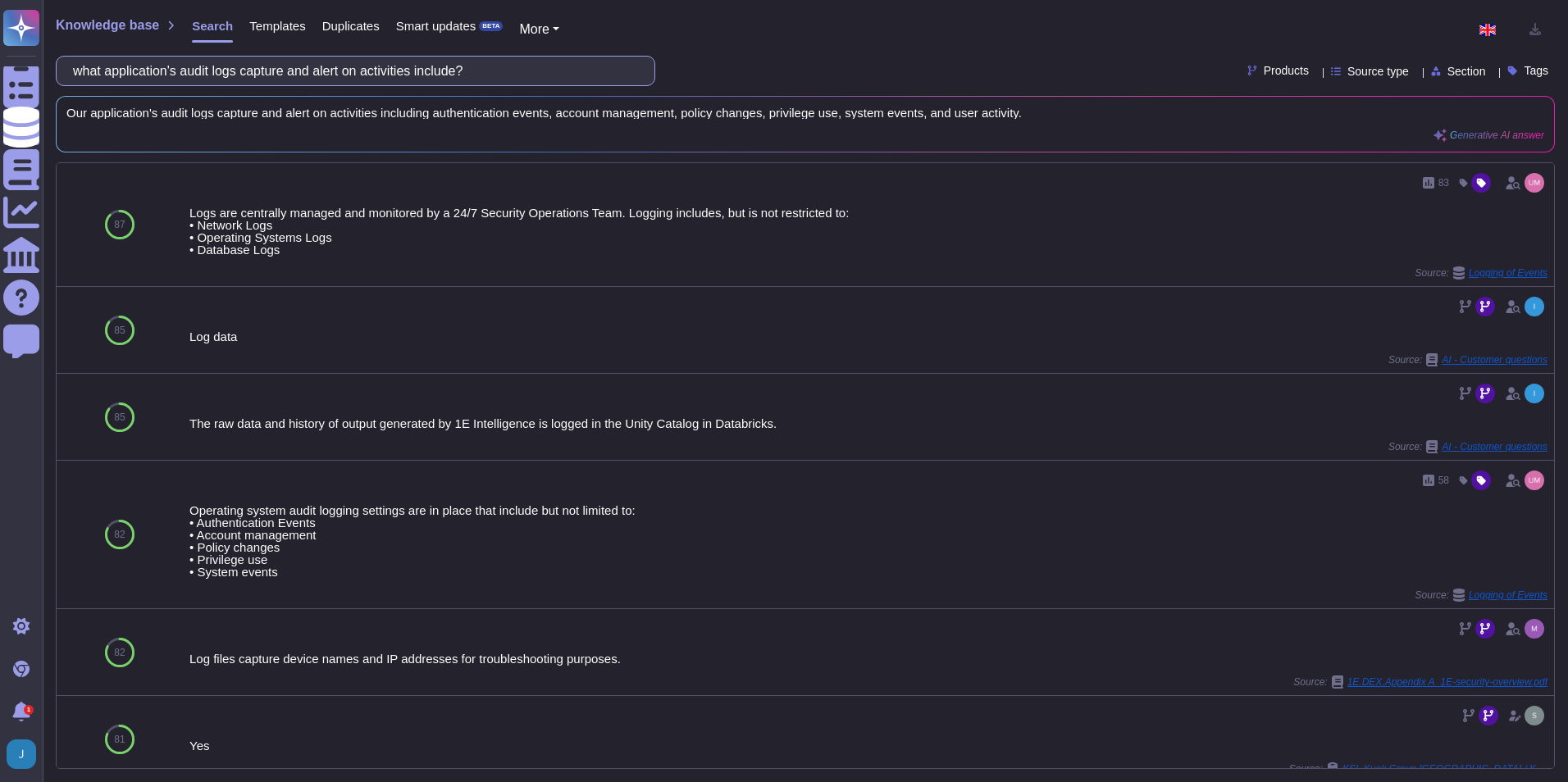
drag, startPoint x: 494, startPoint y: 70, endPoint x: -208, endPoint y: 55, distance: 702.2
click at [0, 55] on html "Questionnaires Knowledge Base Documents Analytics CAIQ / SIG Help Center Feedba…" at bounding box center [784, 391] width 1568 height 782
paste input "Does your company protect production data (e.g. mask, scramble or encrypt) used…"
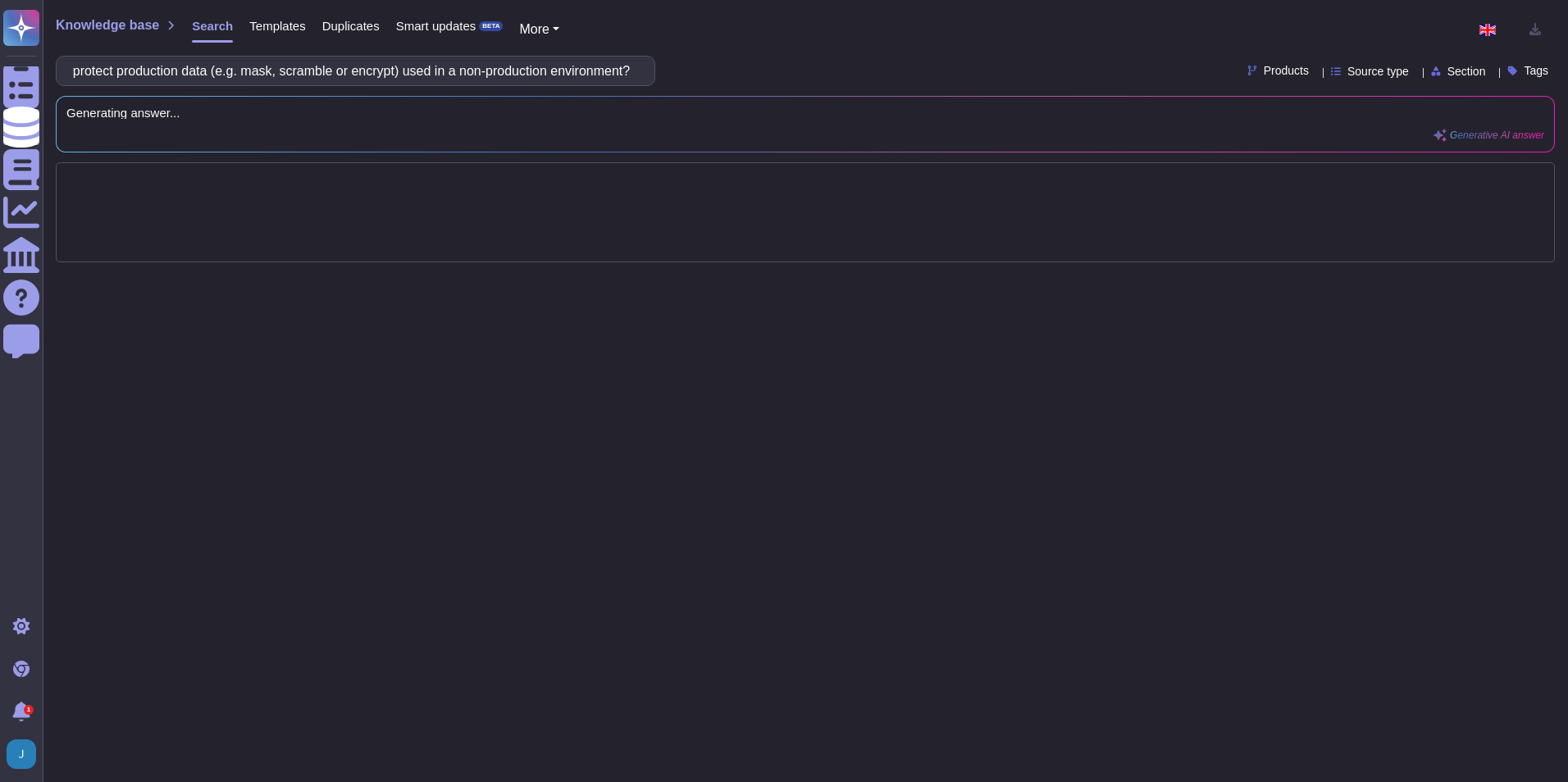
type input "Does your company protect production data (e.g. mask, scramble or encrypt) used…"
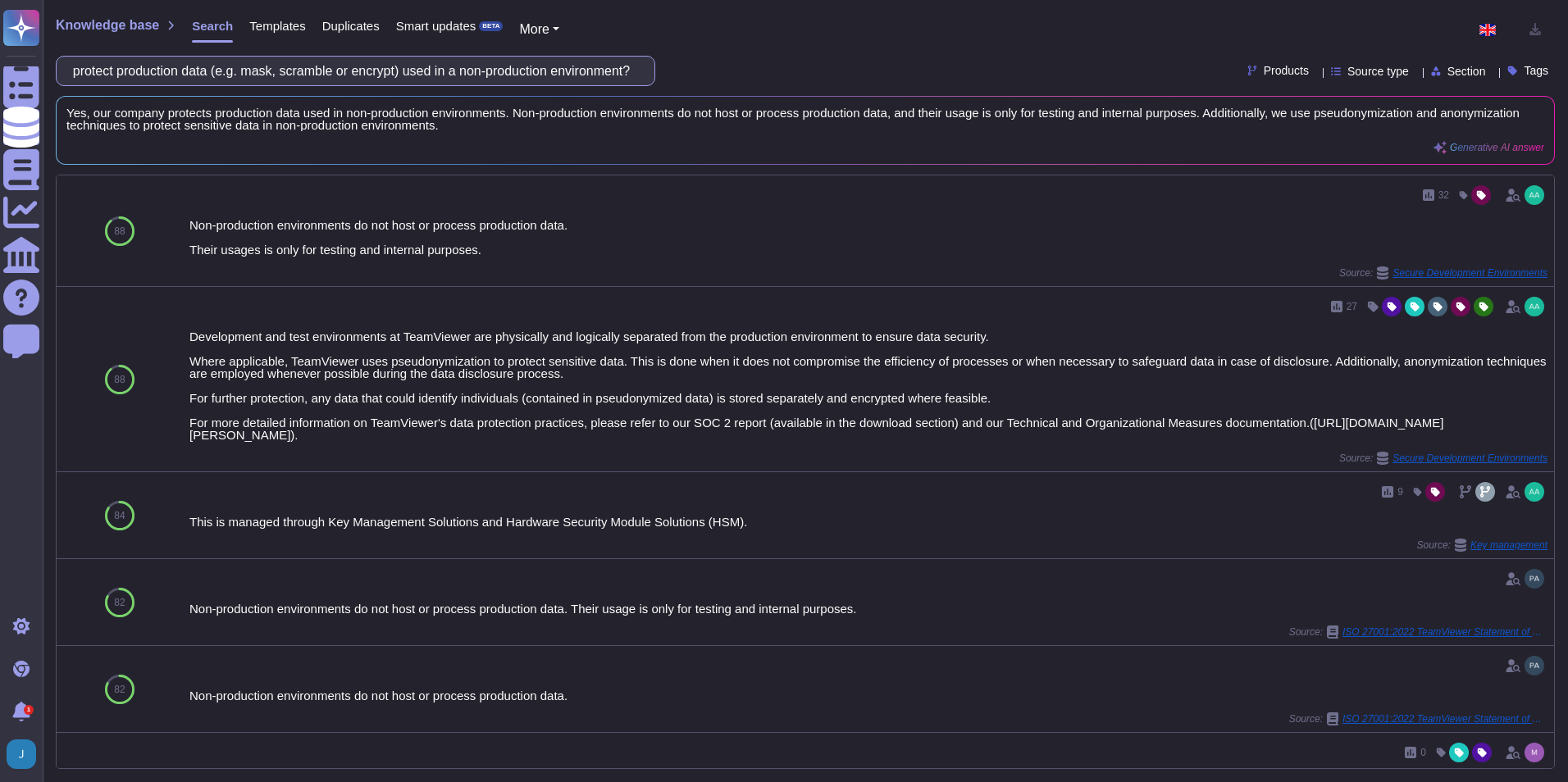
scroll to position [0, 0]
click at [275, 72] on input "Does your company protect production data (e.g. mask, scramble or encrypt) used…" at bounding box center [352, 71] width 573 height 29
click at [642, 75] on div "Does your company protect production data (e.g. mask, scramble or encrypt) used…" at bounding box center [355, 71] width 599 height 30
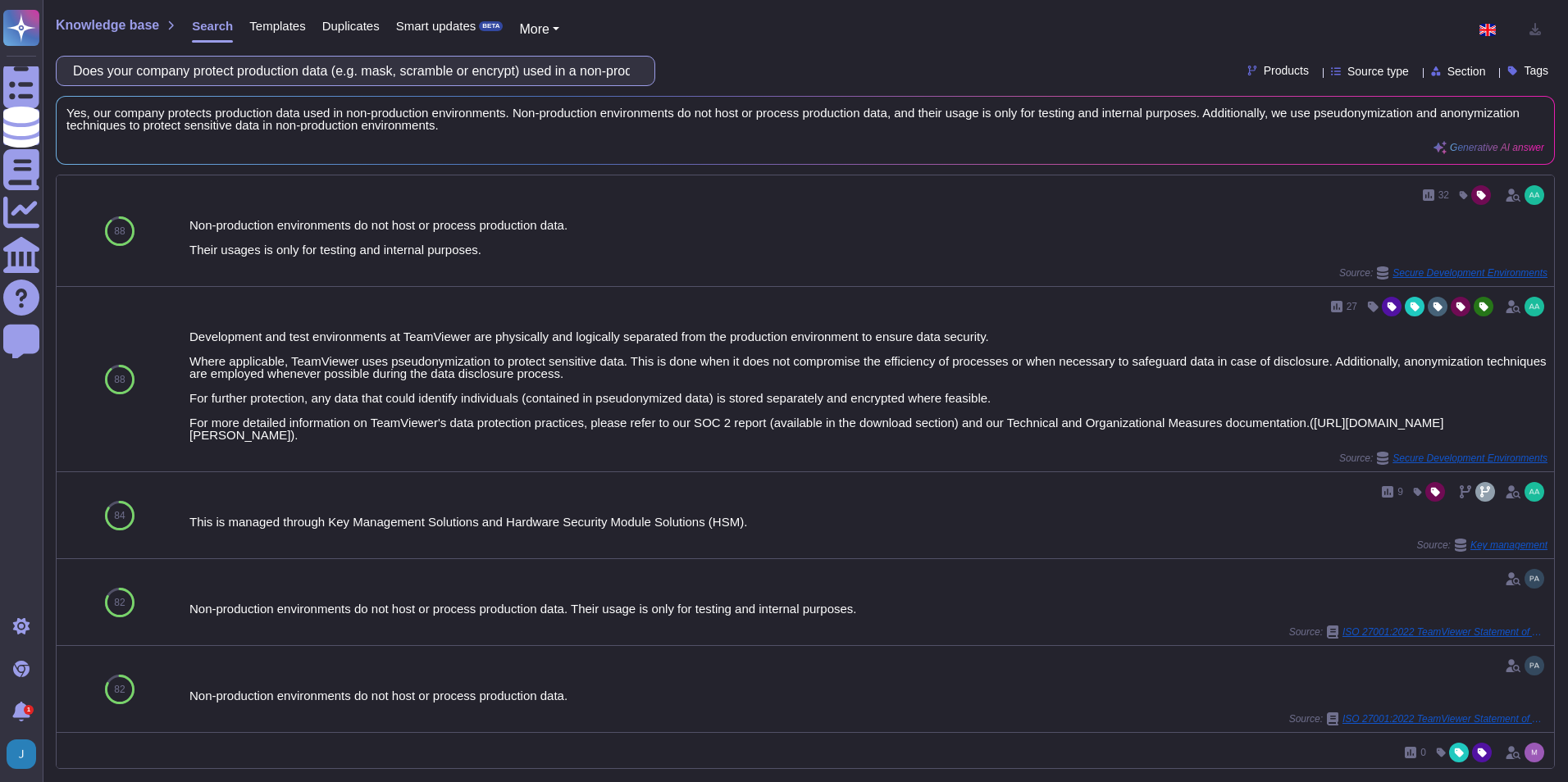
click at [624, 73] on input "Does your company protect production data (e.g. mask, scramble or encrypt) used…" at bounding box center [352, 71] width 573 height 29
click at [624, 72] on input "Does your company protect production data (e.g. mask, scramble or encrypt) used…" at bounding box center [352, 71] width 573 height 29
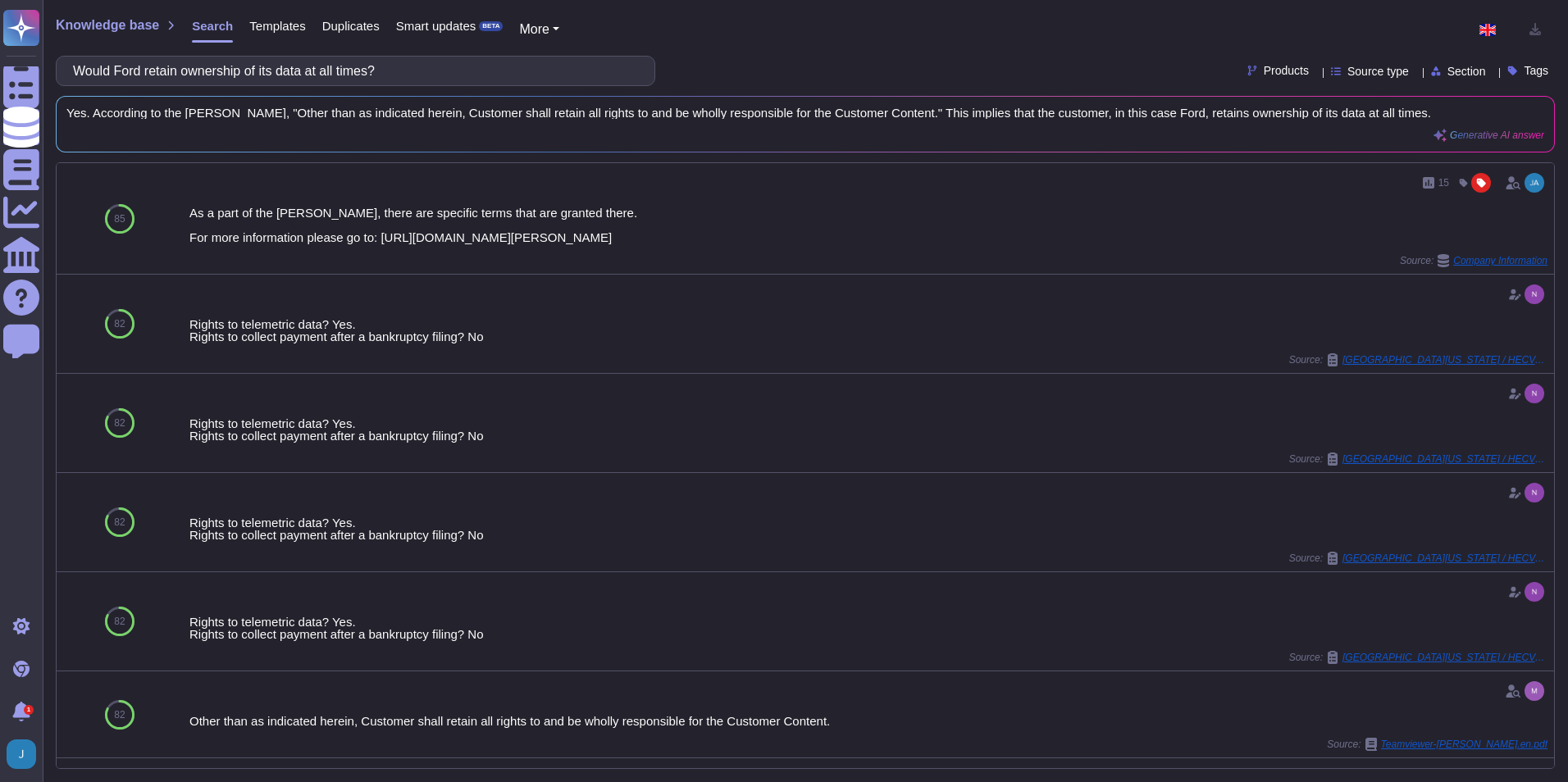
click at [1264, 65] on span "Products" at bounding box center [1286, 71] width 45 height 12
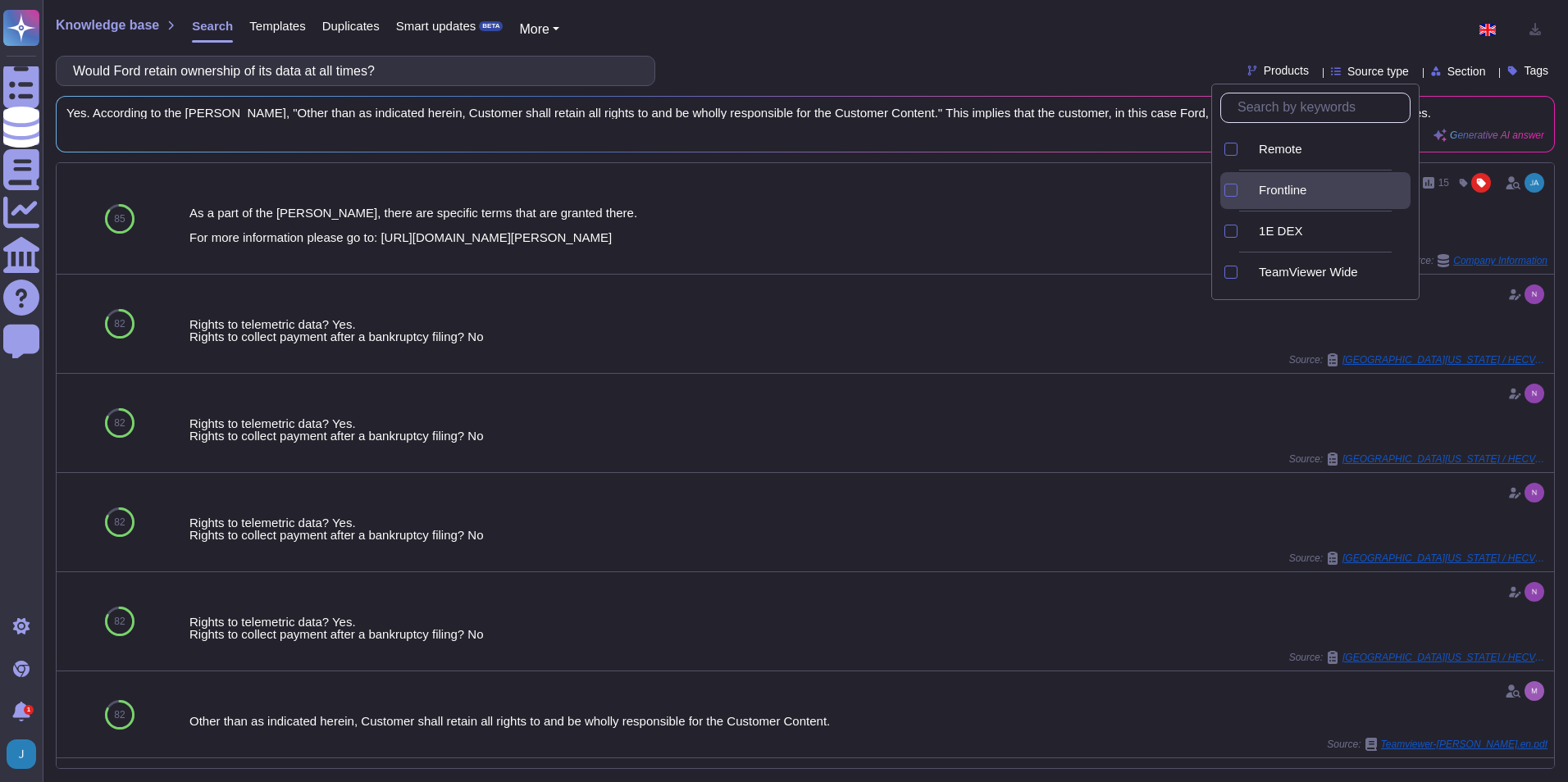
click at [1277, 196] on span "Frontline" at bounding box center [1282, 190] width 47 height 15
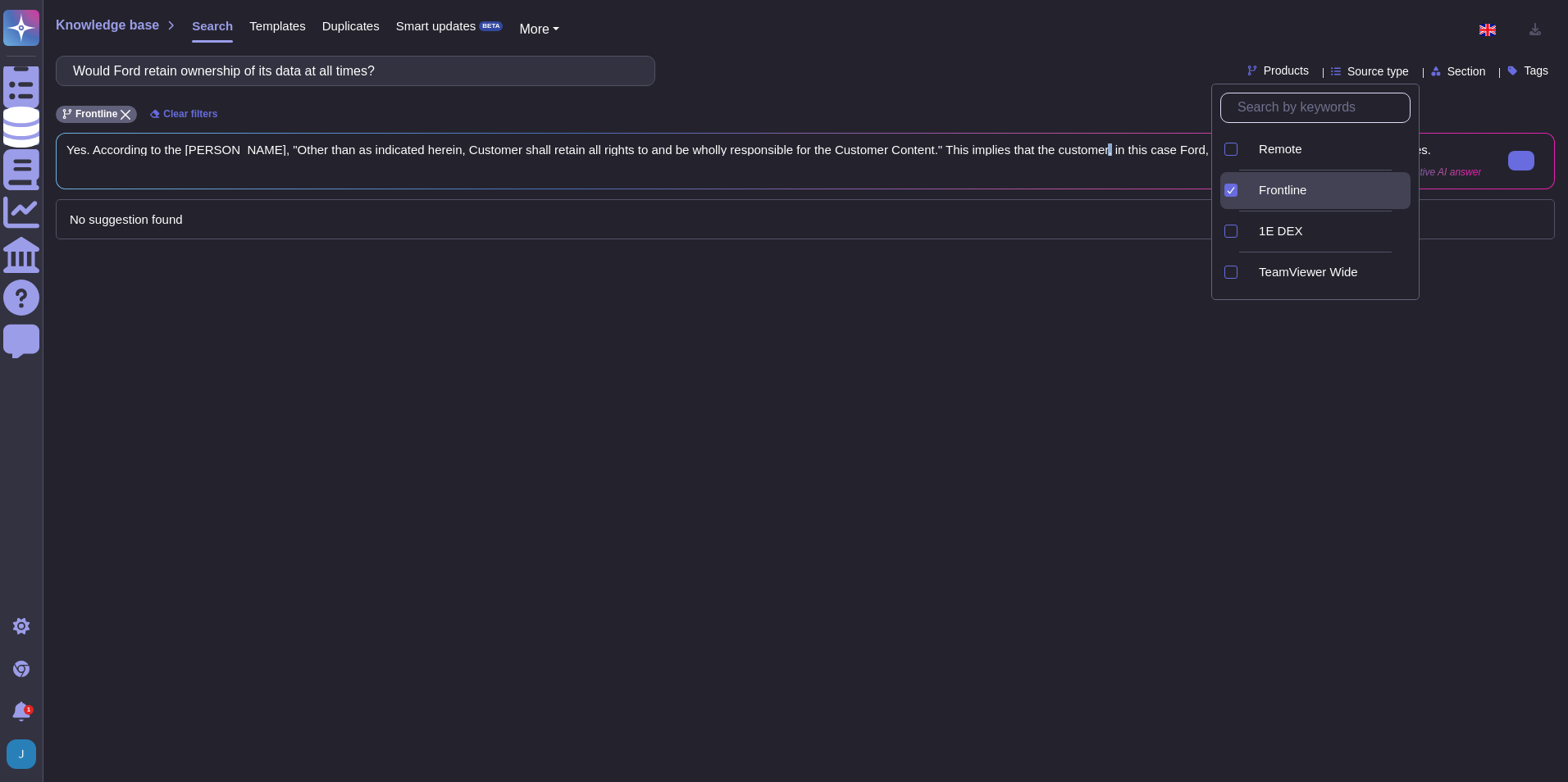
click at [1074, 172] on div "Yes. According to the [PERSON_NAME], "Other than as indicated herein, Customer …" at bounding box center [774, 161] width 1415 height 35
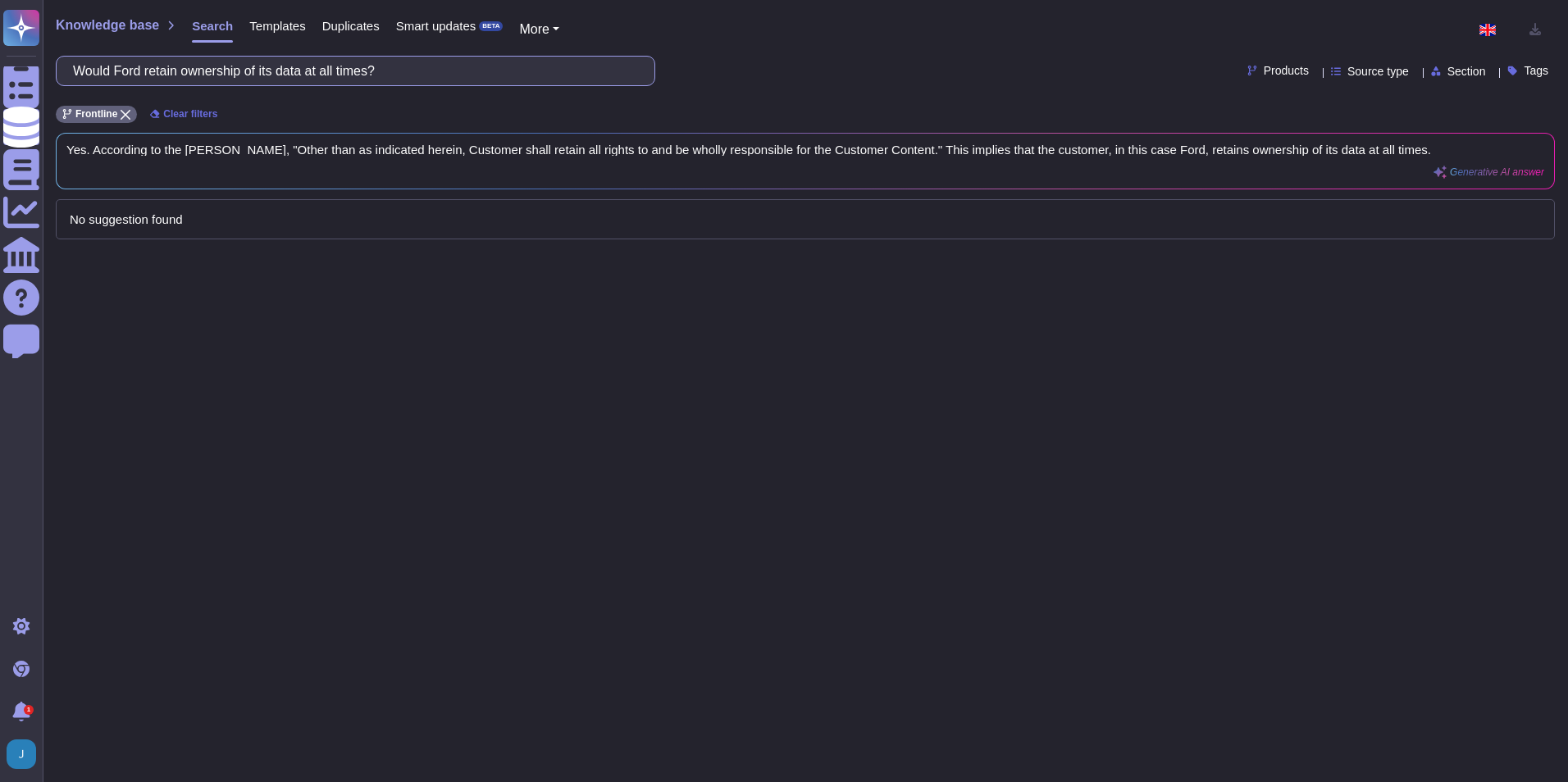
click at [365, 60] on input "Would Ford retain ownership of its data at all times?" at bounding box center [352, 71] width 573 height 29
drag, startPoint x: 427, startPoint y: 75, endPoint x: -167, endPoint y: 104, distance: 594.7
click at [0, 104] on html "Questionnaires Knowledge Base Documents Analytics CAIQ / SIG Help Center Feedba…" at bounding box center [784, 391] width 1568 height 782
paste input "Other than names and business contact details of Ford personnel, will you proce…"
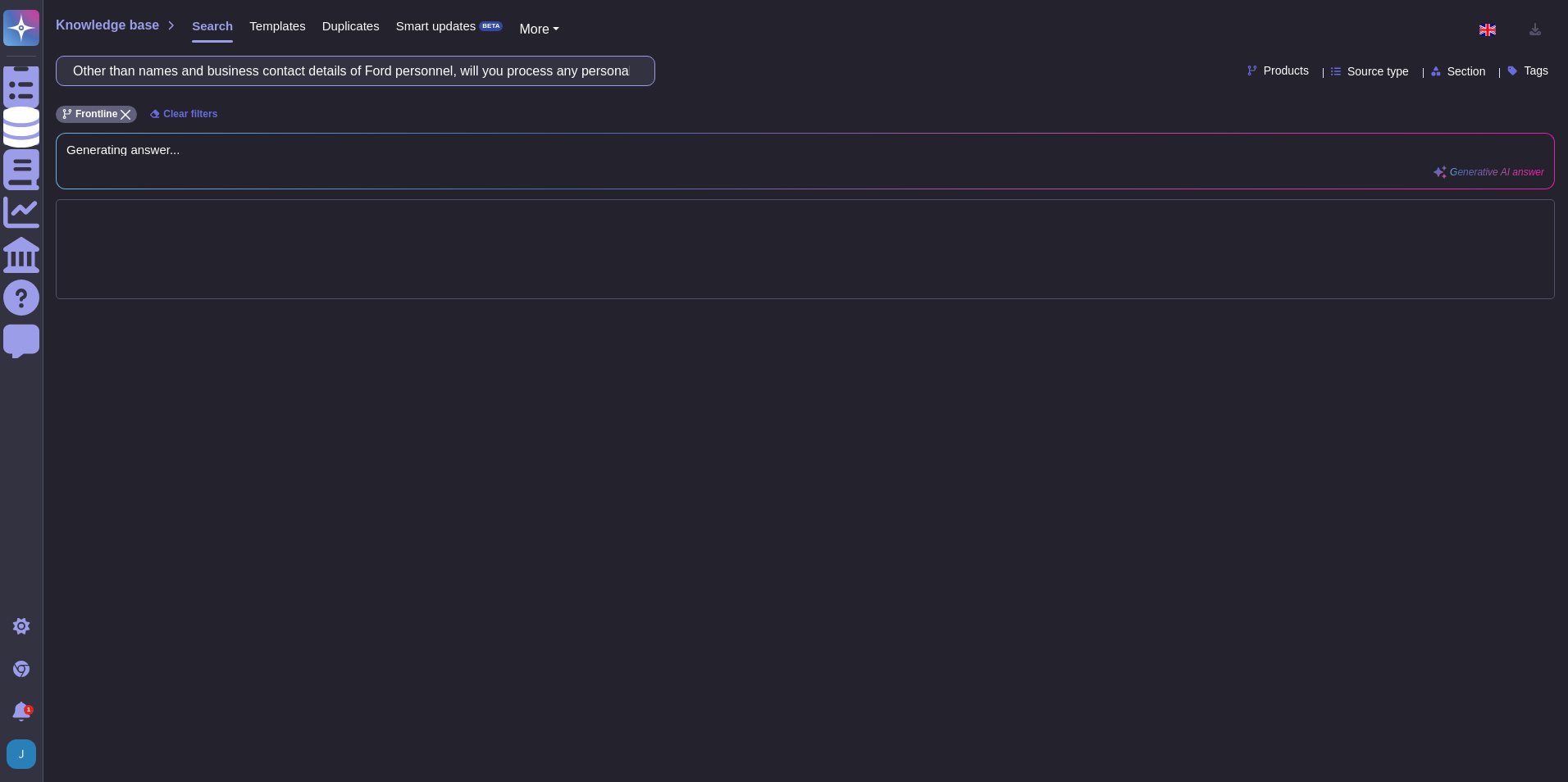
scroll to position [0, 918]
drag, startPoint x: 332, startPoint y: 75, endPoint x: 711, endPoint y: 78, distance: 379.0
click at [711, 78] on div "Other than names and business contact details of Ford personnel, will you proce…" at bounding box center [805, 71] width 1499 height 30
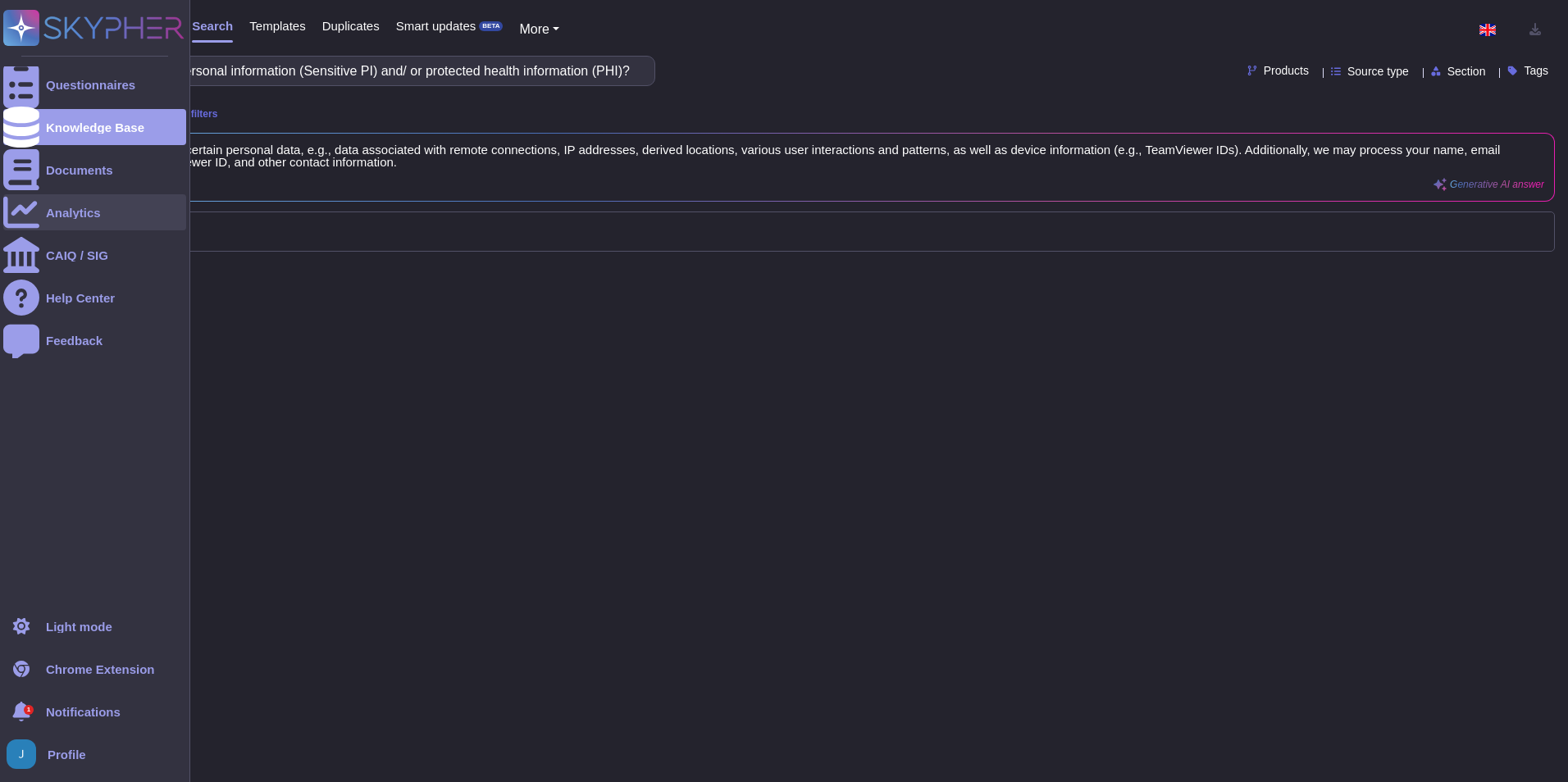
scroll to position [0, 0]
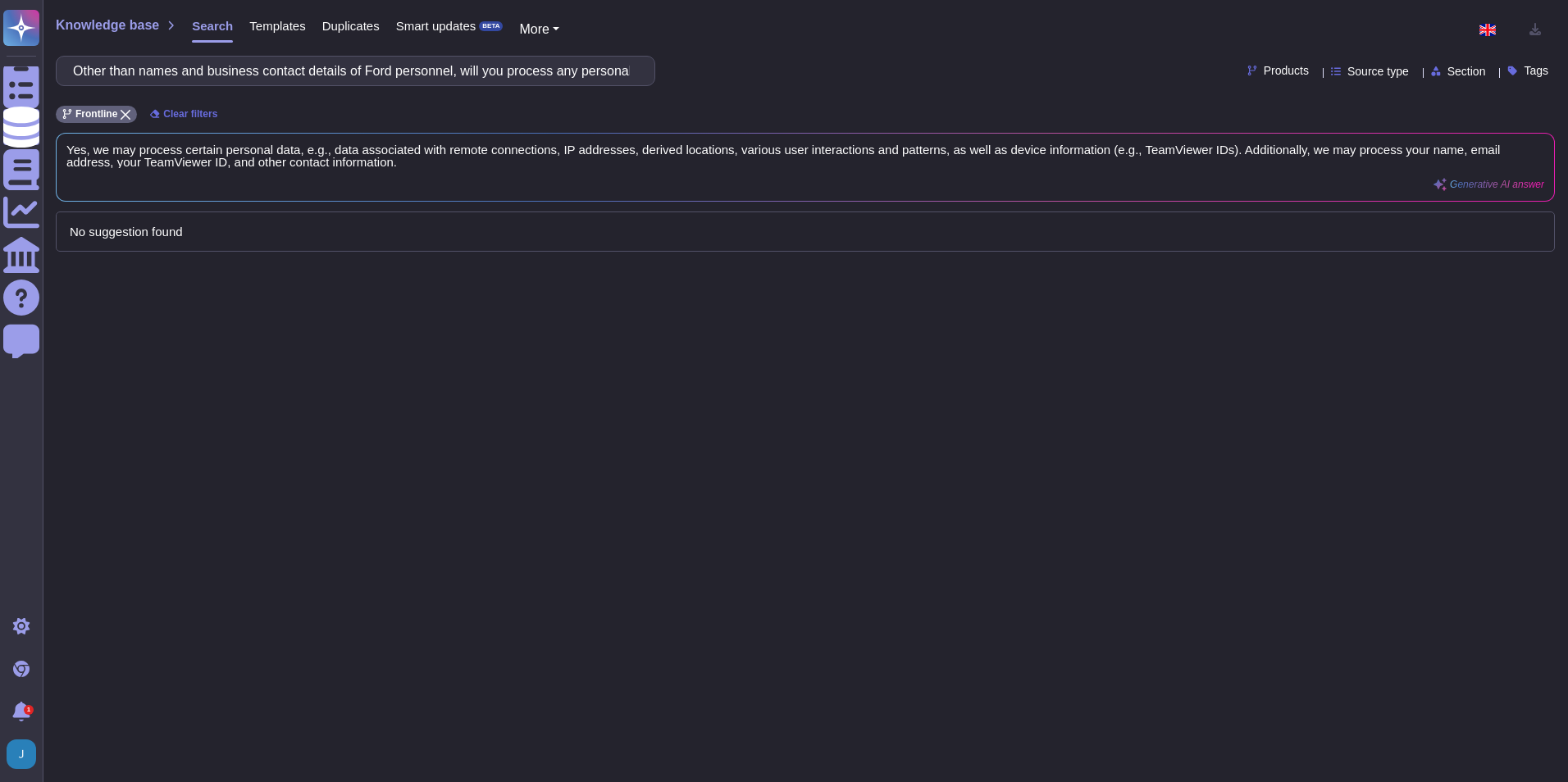
click at [1264, 68] on span "Products" at bounding box center [1286, 71] width 45 height 12
drag, startPoint x: 164, startPoint y: 572, endPoint x: 584, endPoint y: 329, distance: 485.2
click at [584, 329] on div "Knowledge base Search Templates Duplicates Smart updates BETA More Other than n…" at bounding box center [805, 391] width 1525 height 782
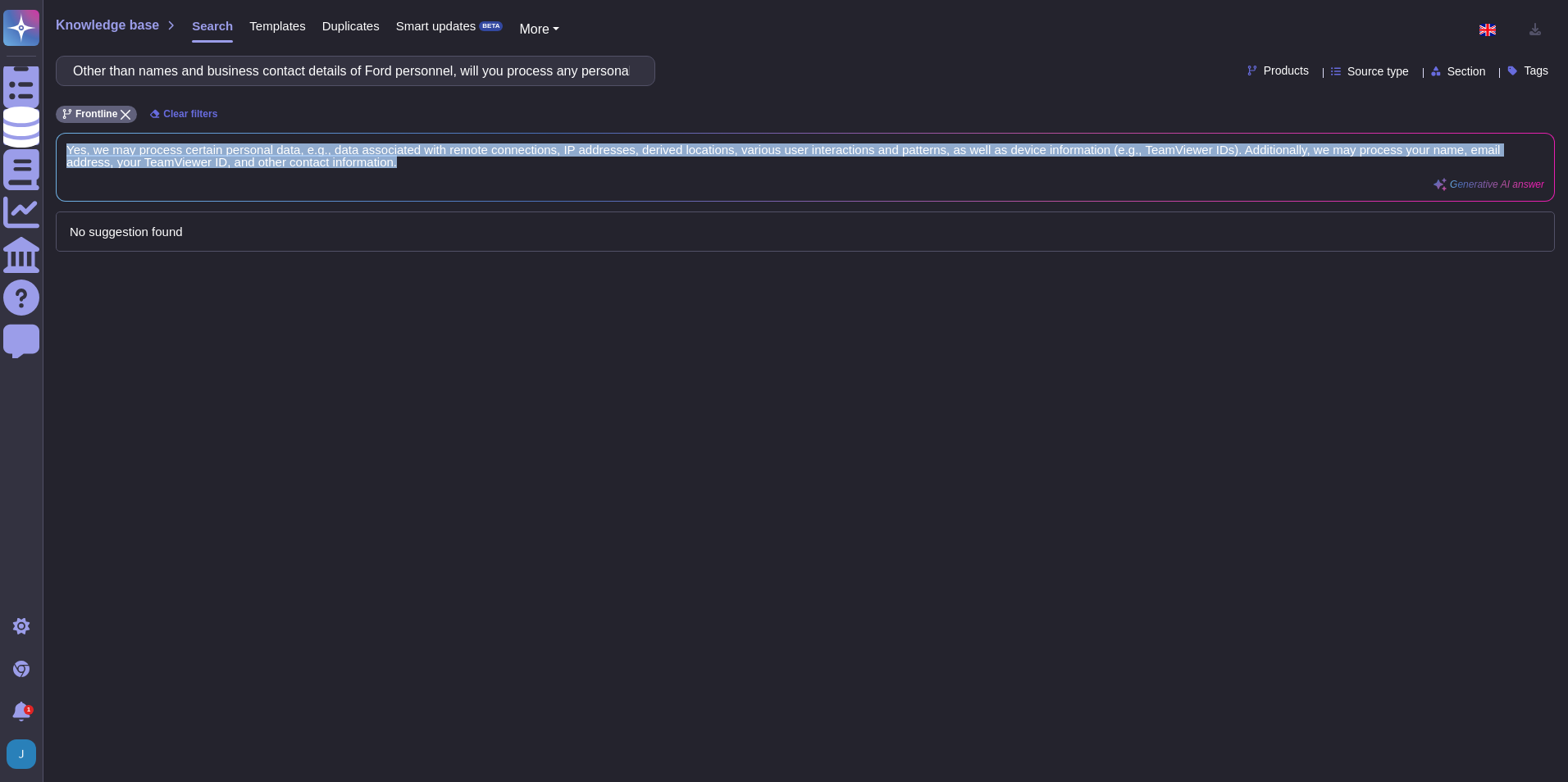
drag, startPoint x: 436, startPoint y: 163, endPoint x: 62, endPoint y: 151, distance: 374.2
click at [62, 151] on div "Yes, we may process certain personal data, e.g., data associated with remote co…" at bounding box center [805, 168] width 1497 height 67
click at [962, 183] on div "Yes, we may process certain personal data, e.g., data associated with remote co…" at bounding box center [774, 167] width 1415 height 47
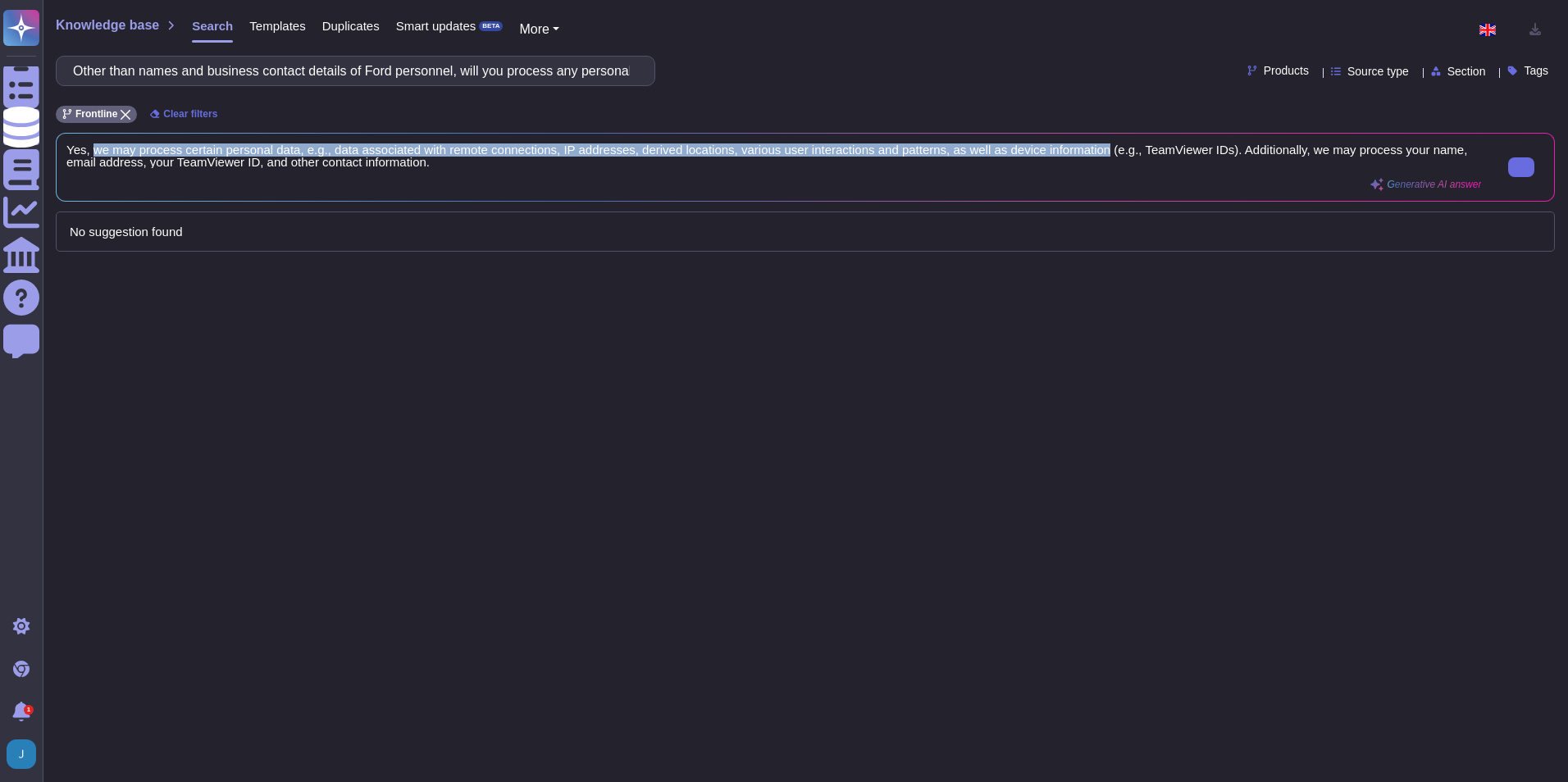
drag, startPoint x: 1089, startPoint y: 150, endPoint x: 90, endPoint y: 146, distance: 999.0
click at [90, 146] on span "Yes, we may process certain personal data, e.g., data associated with remote co…" at bounding box center [774, 155] width 1415 height 24
copy span "we may process certain personal data, e.g., data associated with remote connect…"
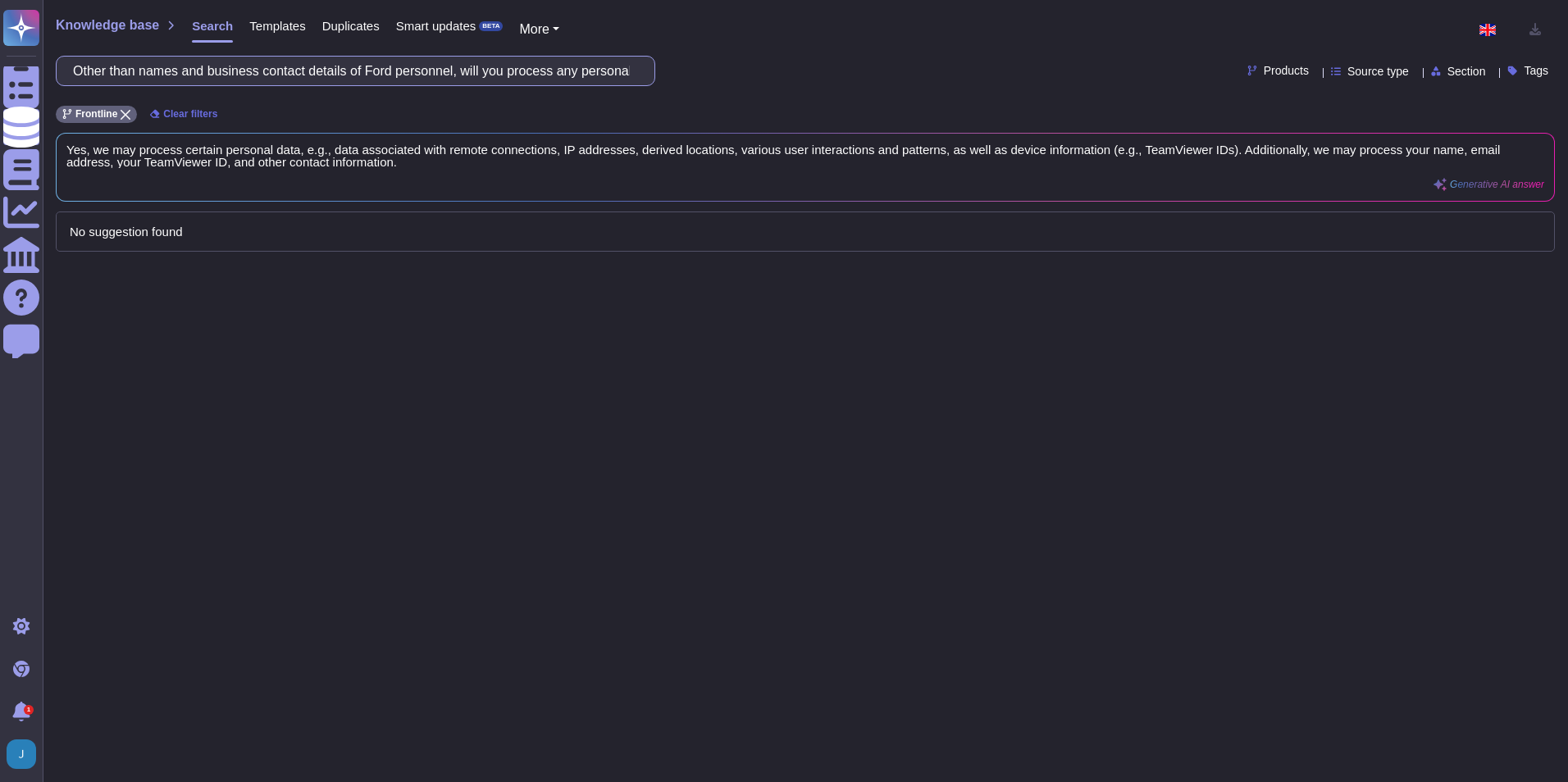
click at [266, 60] on input "Other than names and business contact details of Ford personnel, will you proce…" at bounding box center [352, 71] width 573 height 29
click at [276, 68] on input "Other than names and business contact details of Ford personnel, will you proce…" at bounding box center [352, 71] width 573 height 29
click at [275, 68] on input "Other than names and business contact details of Ford personnel, will you proce…" at bounding box center [352, 71] width 573 height 29
paste input "Please confirm that the services you will provide to Ford are not currently sub…"
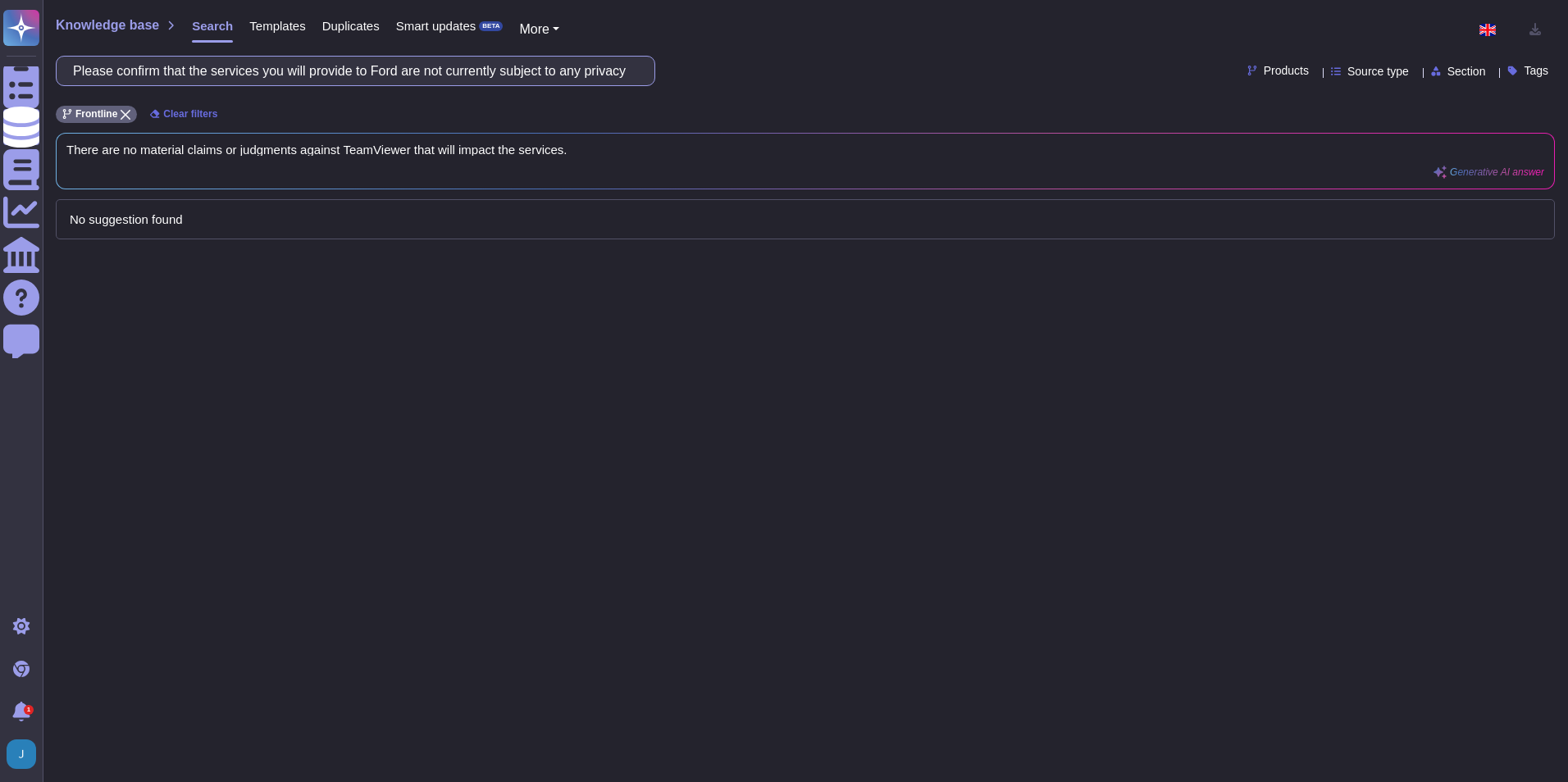
click at [539, 74] on input "Please confirm that the services you will provide to Ford are not currently sub…" at bounding box center [352, 71] width 573 height 29
click at [539, 73] on input "Please confirm that the services you will provide to Ford are not currently sub…" at bounding box center [352, 71] width 573 height 29
paste input "Do you have processes in place to support Ford where an individual exercises th…"
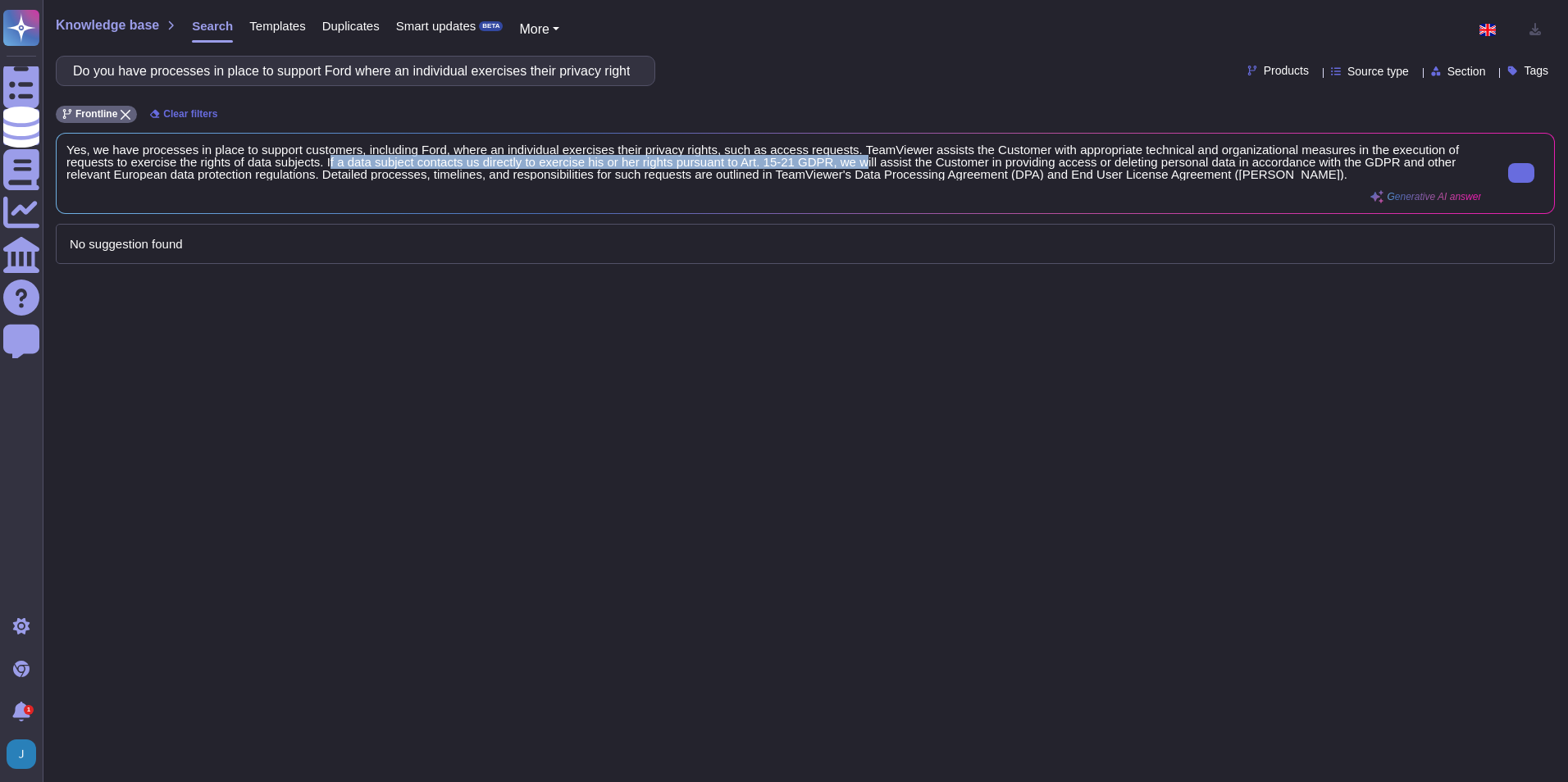
drag, startPoint x: 329, startPoint y: 162, endPoint x: 856, endPoint y: 162, distance: 527.0
click at [856, 162] on span "Yes, we have processes in place to support customers, including Ford, where an …" at bounding box center [774, 162] width 1415 height 37
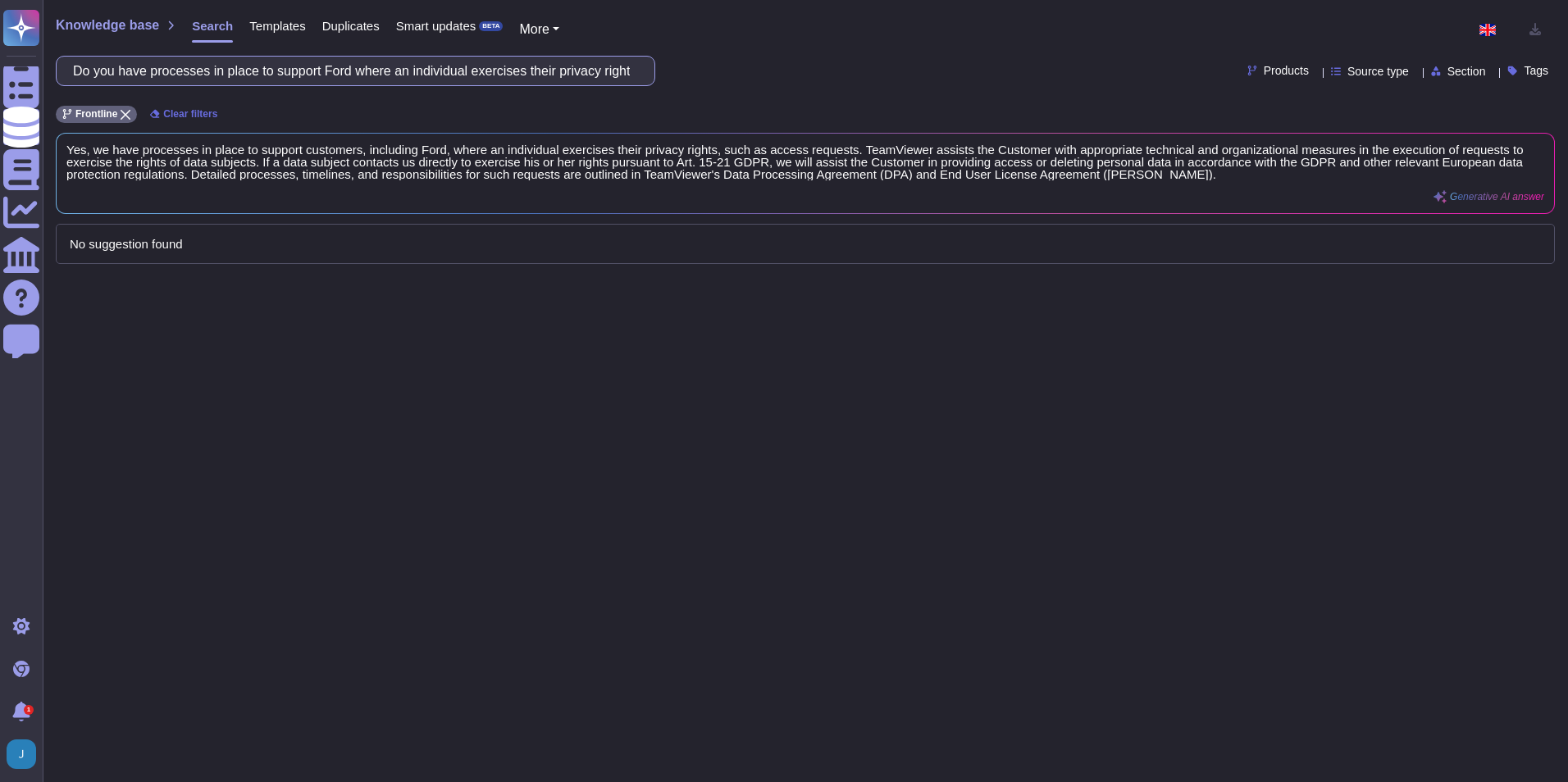
click at [329, 82] on input "Do you have processes in place to support Ford where an individual exercises th…" at bounding box center [352, 71] width 573 height 29
click at [327, 74] on input "Do you have processes in place to support Ford where an individual exercises th…" at bounding box center [352, 71] width 573 height 29
click at [326, 74] on input "Do you have processes in place to support Ford where an individual exercises th…" at bounding box center [352, 71] width 573 height 29
click at [325, 73] on input "Do you have processes in place to support Ford where an individual exercises th…" at bounding box center [352, 71] width 573 height 29
paste input "detect, contain and report data breaches to Ford without undue delay?"
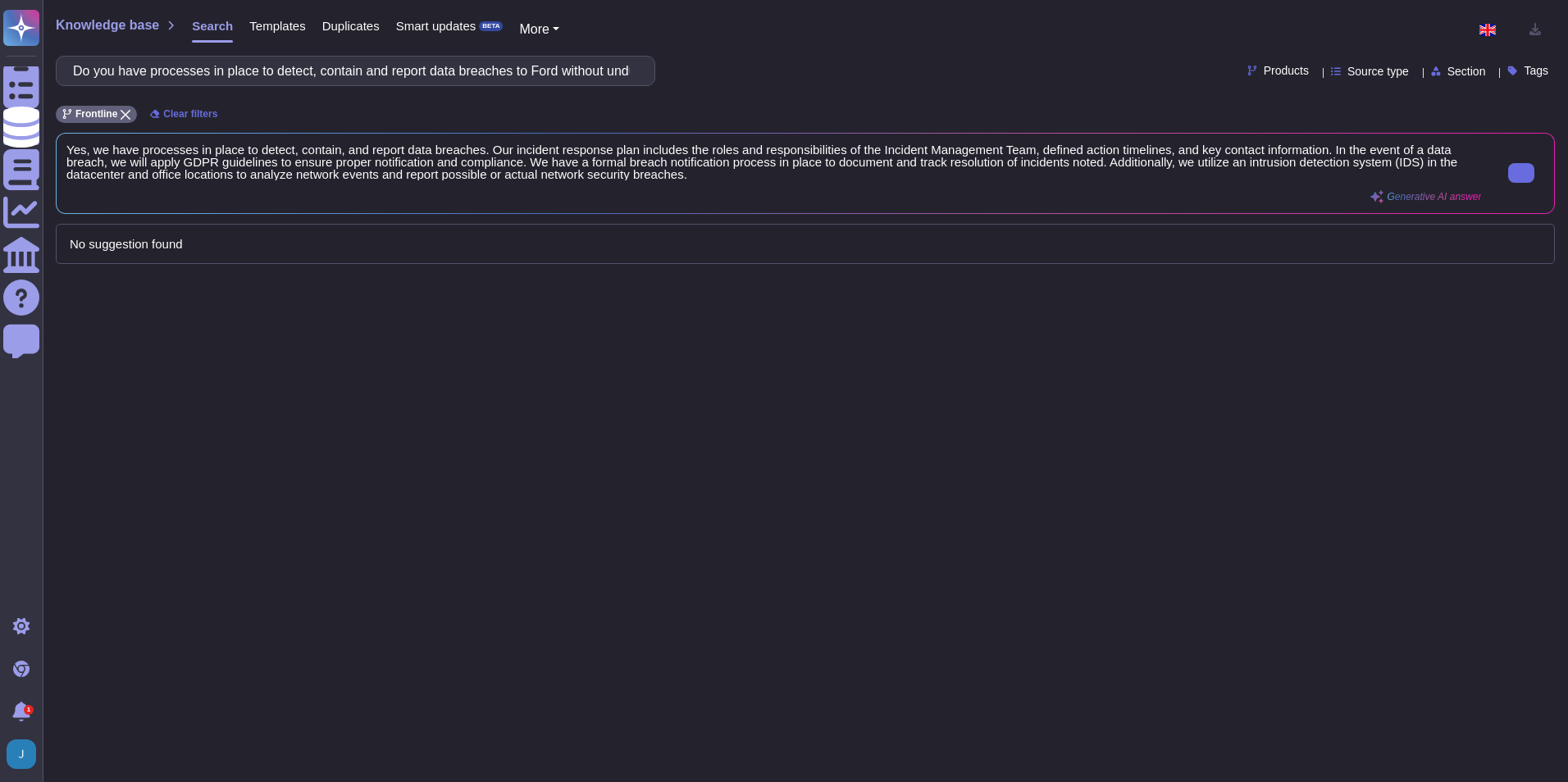
click at [596, 189] on div "Yes, we have processes in place to detect, contain, and report data breaches. O…" at bounding box center [774, 173] width 1415 height 60
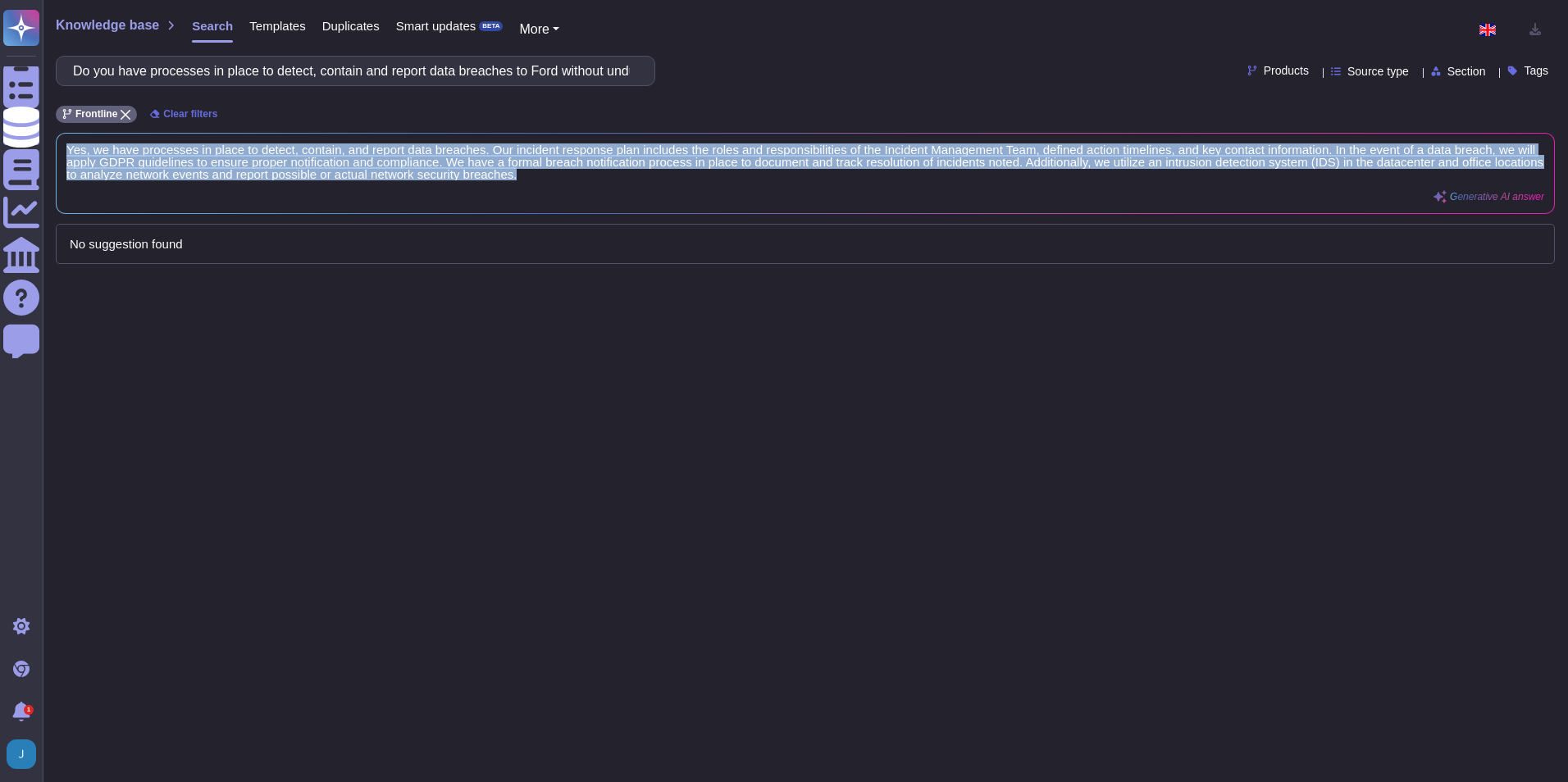
drag, startPoint x: 692, startPoint y: 178, endPoint x: -9, endPoint y: 133, distance: 702.4
click at [0, 133] on html "Questionnaires Knowledge Base Documents Analytics CAIQ / SIG Help Center Feedba…" at bounding box center [784, 391] width 1568 height 782
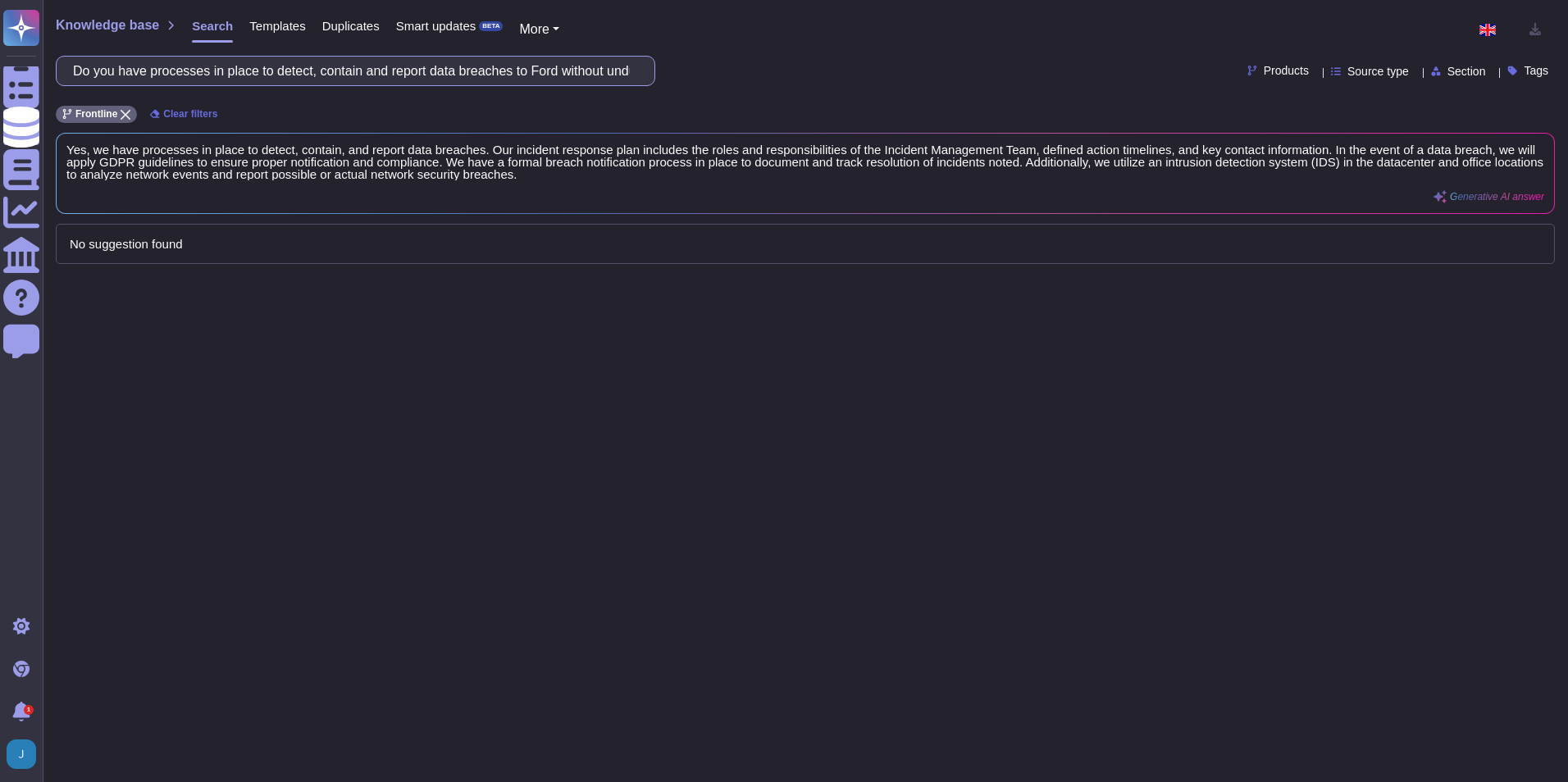
click at [481, 72] on input "Do you have processes in place to detect, contain and report data breaches to F…" at bounding box center [352, 71] width 573 height 29
click at [482, 72] on input "Do you have processes in place to detect, contain and report data breaches to F…" at bounding box center [352, 71] width 573 height 29
paste input "In relation to the services that you will provide to Ford, please confirm that …"
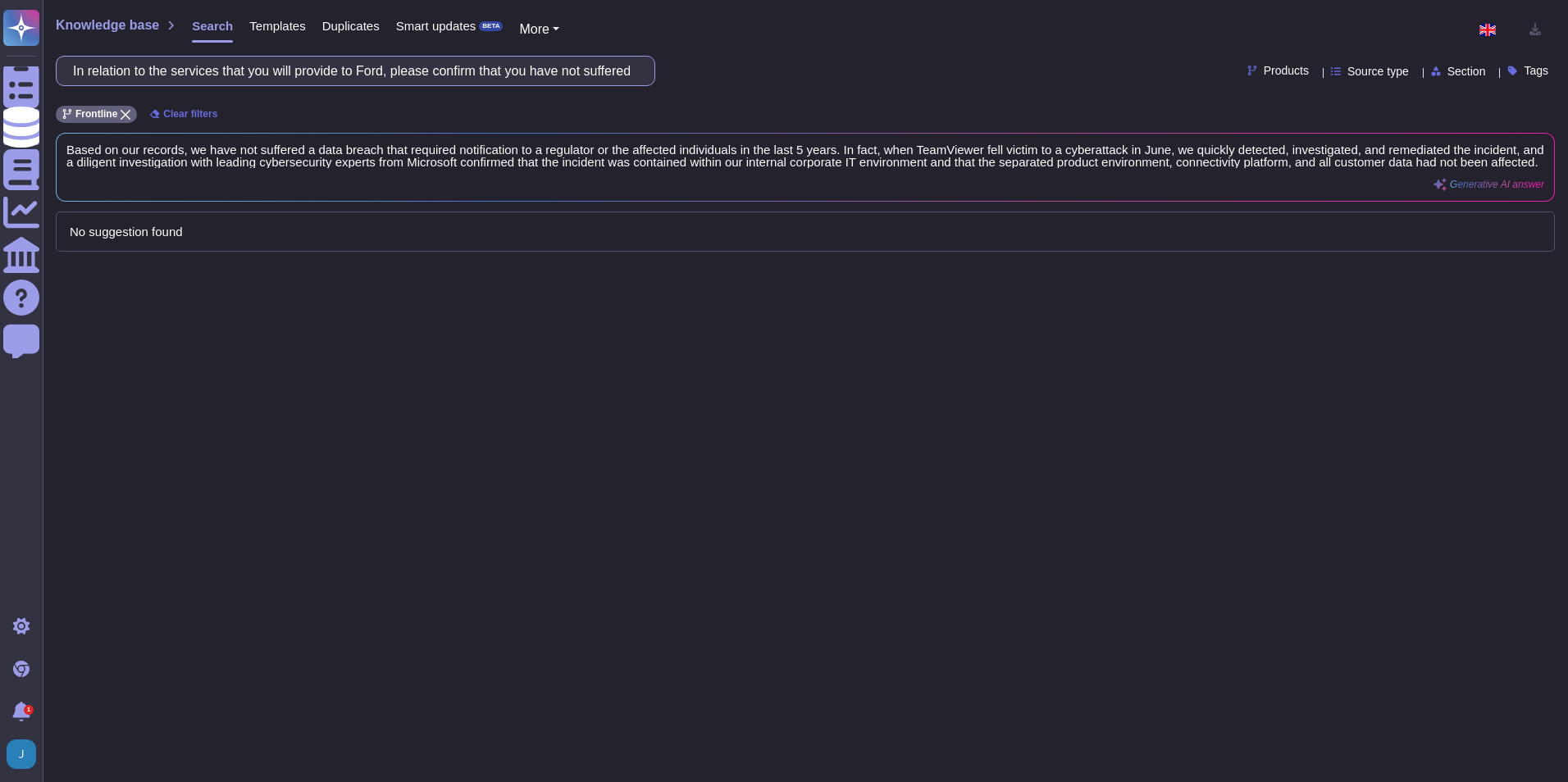
drag, startPoint x: 534, startPoint y: 57, endPoint x: 532, endPoint y: 67, distance: 10.2
click at [534, 57] on input "In relation to the services that you will provide to Ford, please confirm that …" at bounding box center [352, 71] width 573 height 29
click at [532, 67] on input "In relation to the services that you will provide to Ford, please confirm that …" at bounding box center [352, 71] width 573 height 29
click at [529, 67] on input "In relation to the services that you will provide to Ford, please confirm that …" at bounding box center [352, 71] width 573 height 29
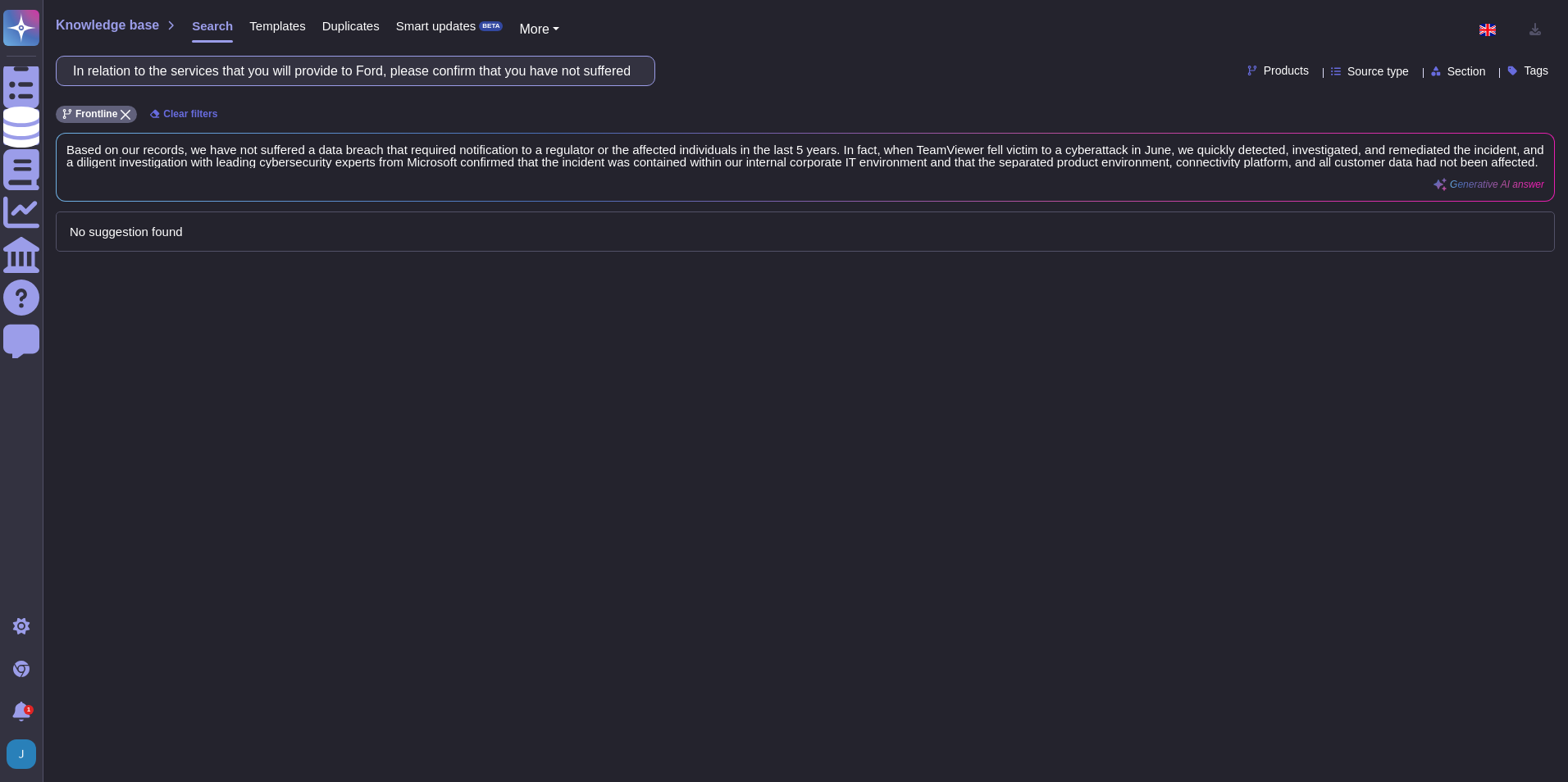
click at [529, 67] on input "In relation to the services that you will provide to Ford, please confirm that …" at bounding box center [352, 71] width 573 height 29
paste input "Please confirm that you have not been subject to any surveillance requests from…"
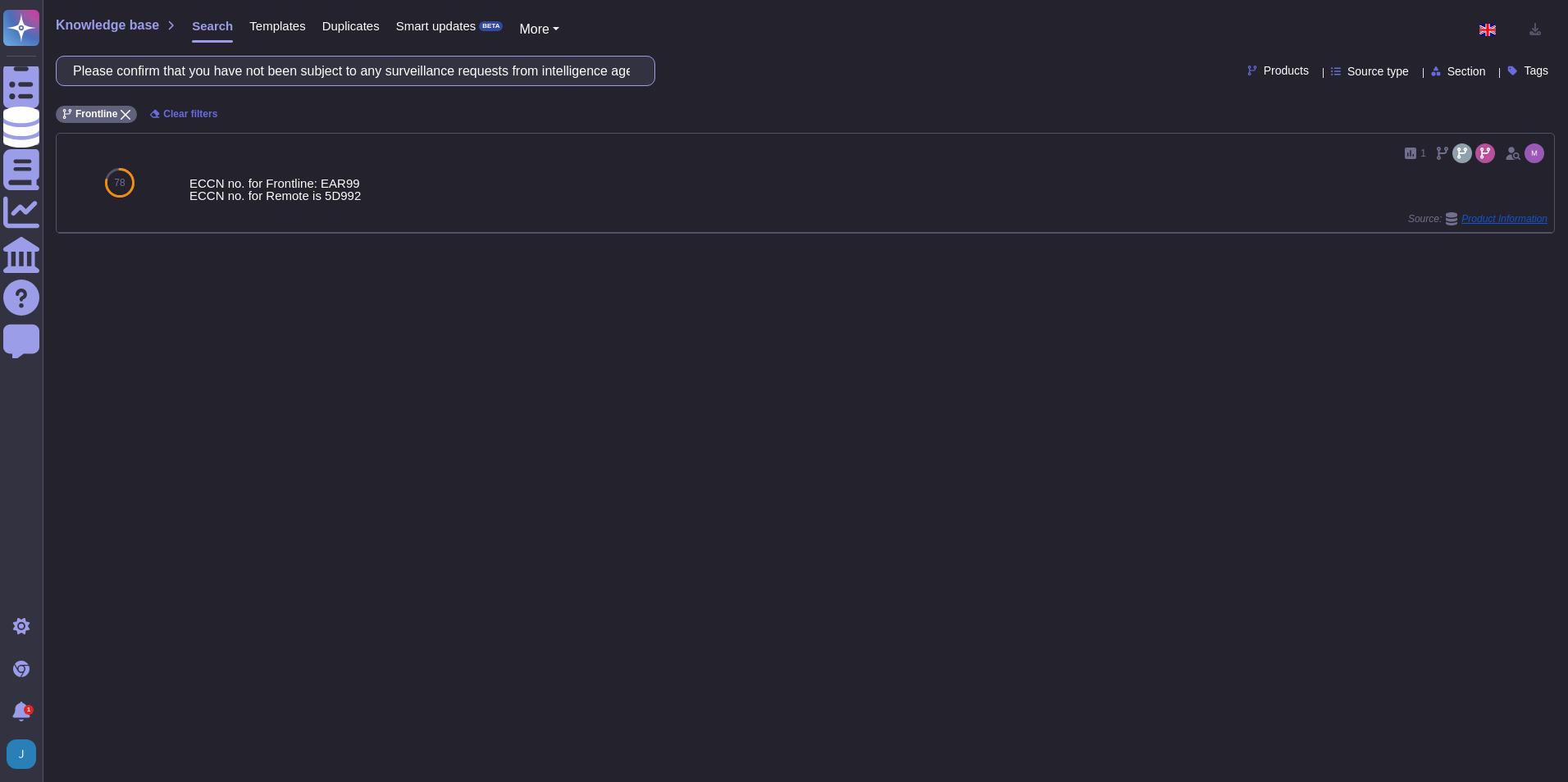
click at [370, 72] on input "Please confirm that you have not been subject to any surveillance requests from…" at bounding box center [352, 71] width 573 height 29
paste input "Do you have a data protection officer (or equivalent person) responsible for da…"
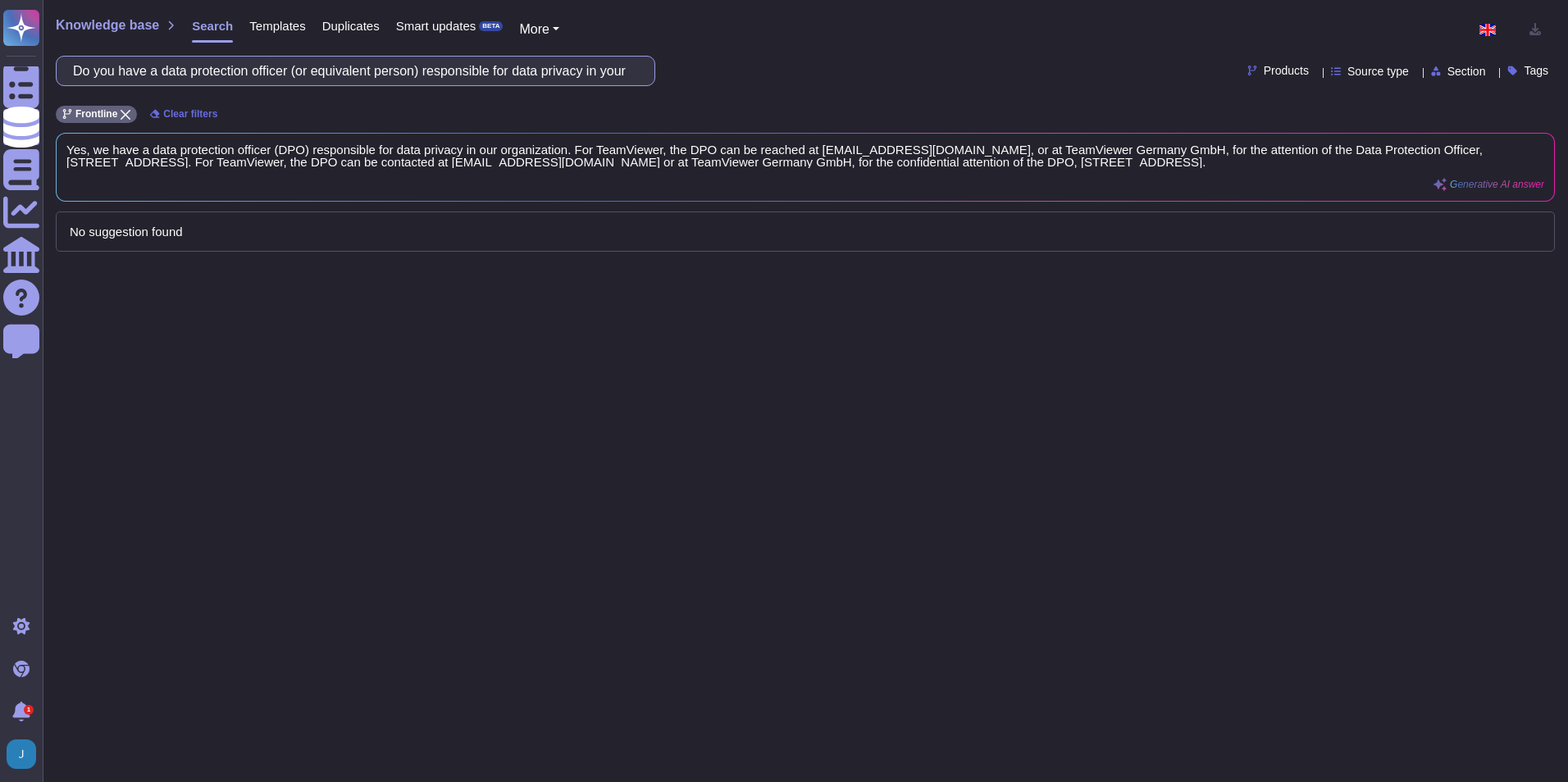
click at [626, 72] on input "Do you have a data protection officer (or equivalent person) responsible for da…" at bounding box center [352, 71] width 573 height 29
paste input "conduct privacy risk impact assessments?"
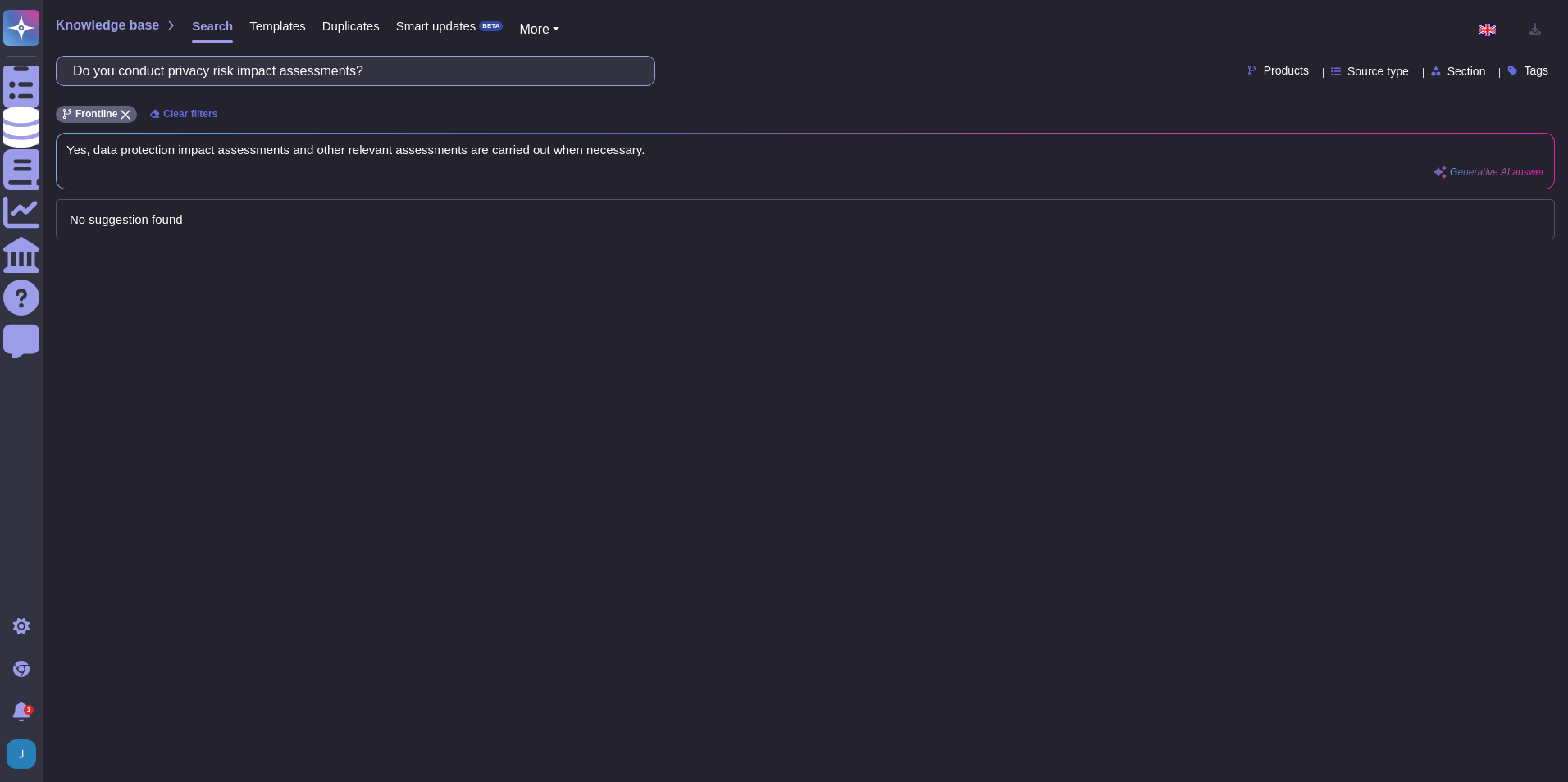
drag, startPoint x: 417, startPoint y: 73, endPoint x: -5, endPoint y: 103, distance: 423.1
click at [0, 103] on html "Questionnaires Knowledge Base Documents Analytics CAIQ / SIG Help Center Feedba…" at bounding box center [784, 391] width 1568 height 782
paste input "maintain a data inventory of all client PI that you process (e.g. a record of p…"
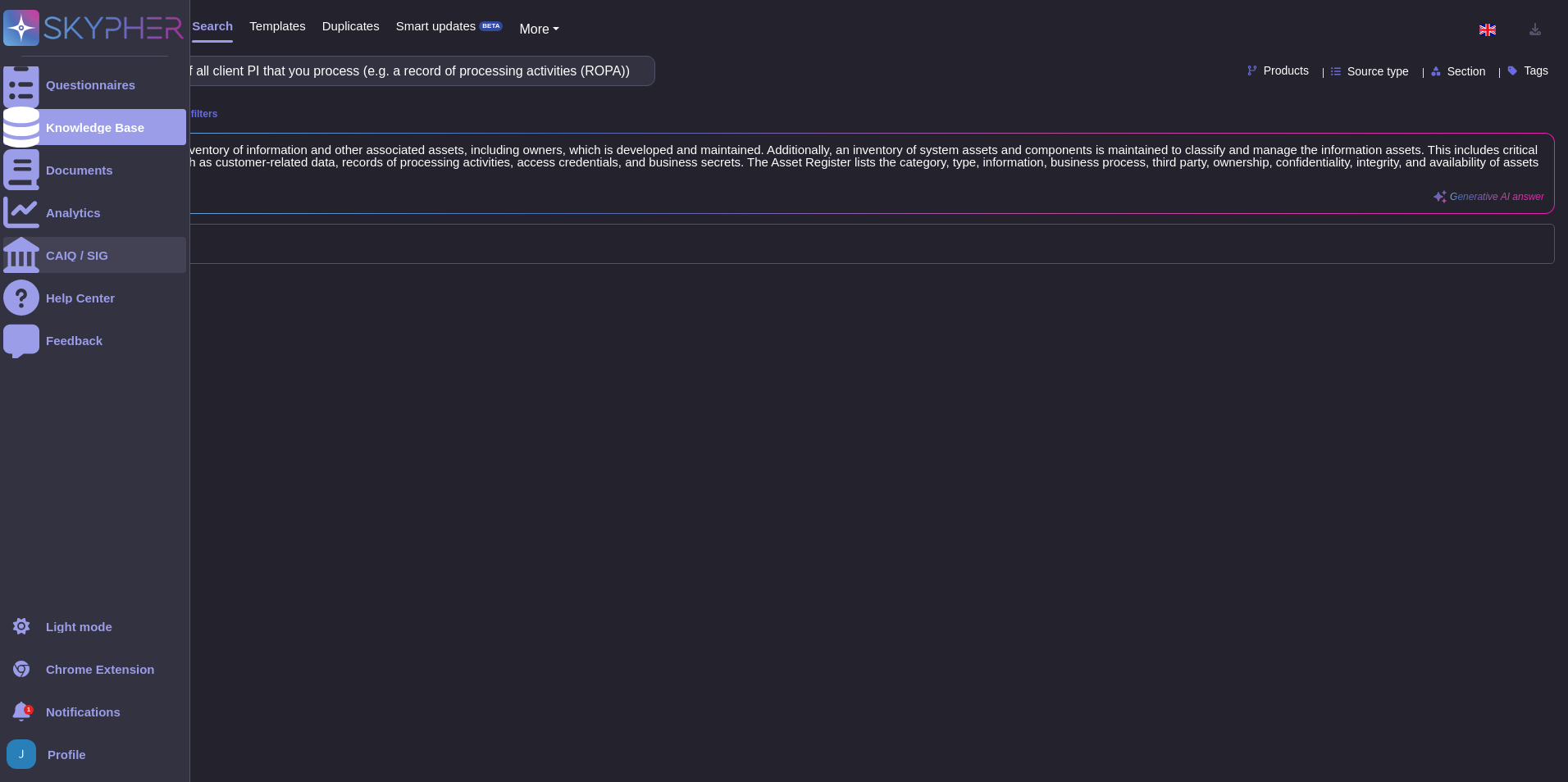
type input "Do you maintain a data inventory of all client PI that you process (e.g. a reco…"
